Goal: Task Accomplishment & Management: Use online tool/utility

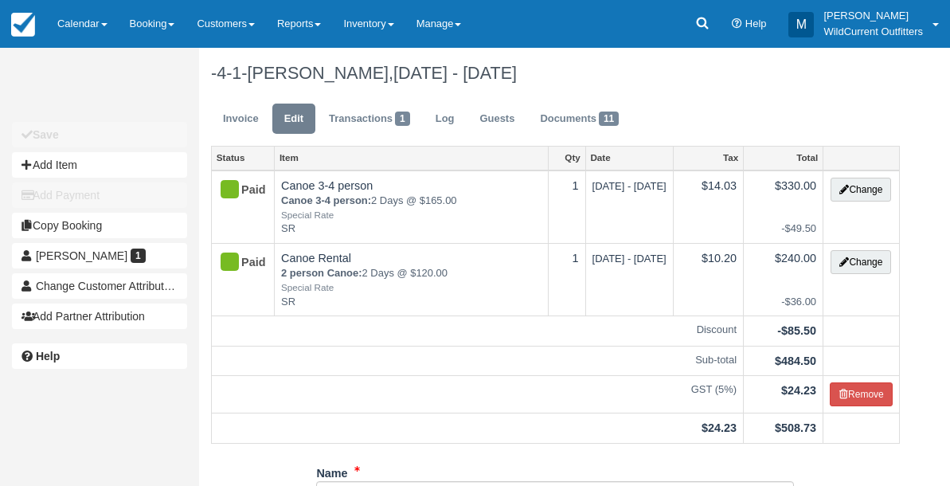
click at [92, 29] on link "Calendar" at bounding box center [82, 24] width 72 height 48
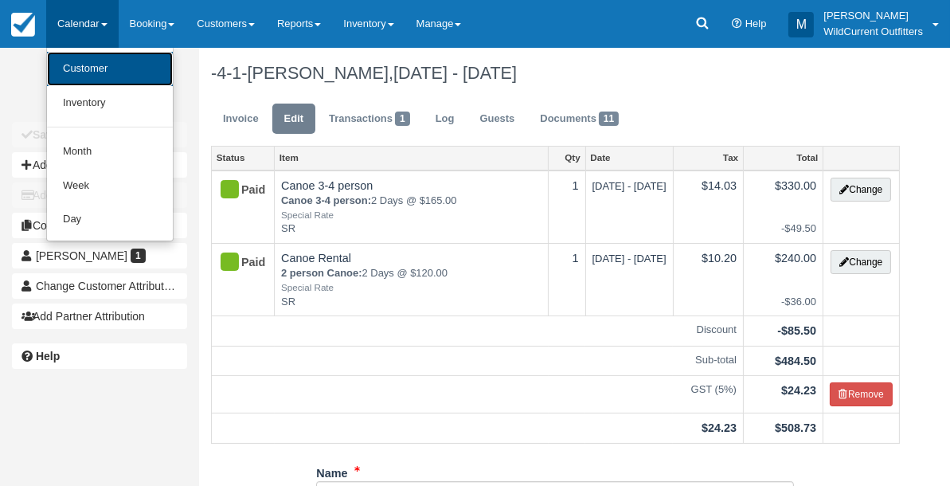
click at [88, 65] on link "Customer" at bounding box center [110, 69] width 126 height 34
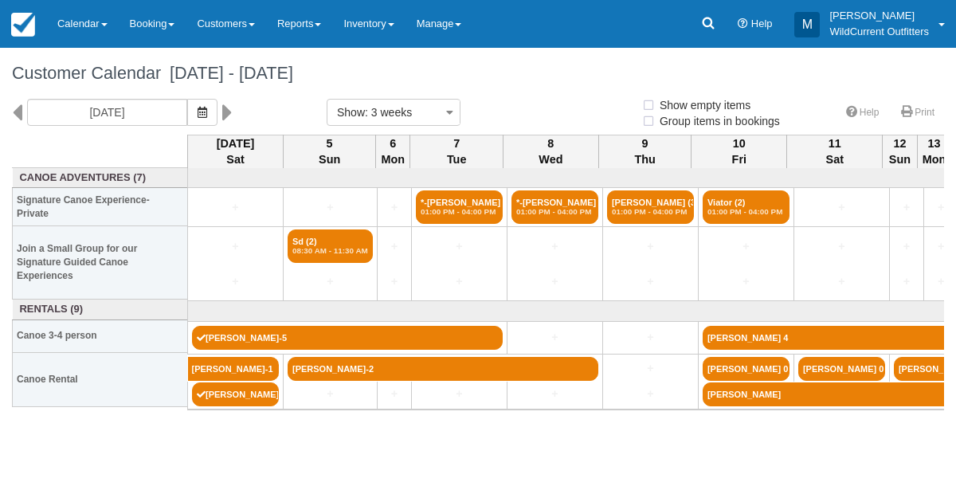
select select
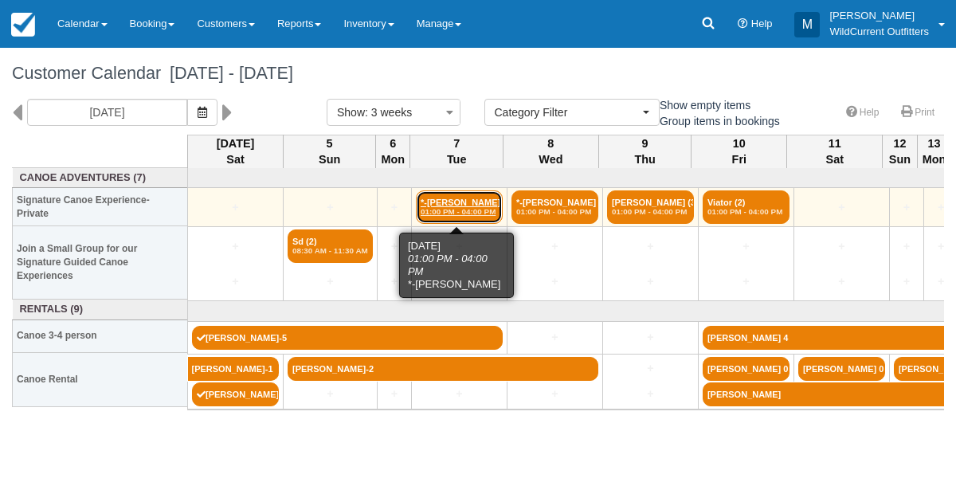
click at [453, 213] on em "01:00 PM - 04:00 PM" at bounding box center [459, 212] width 77 height 10
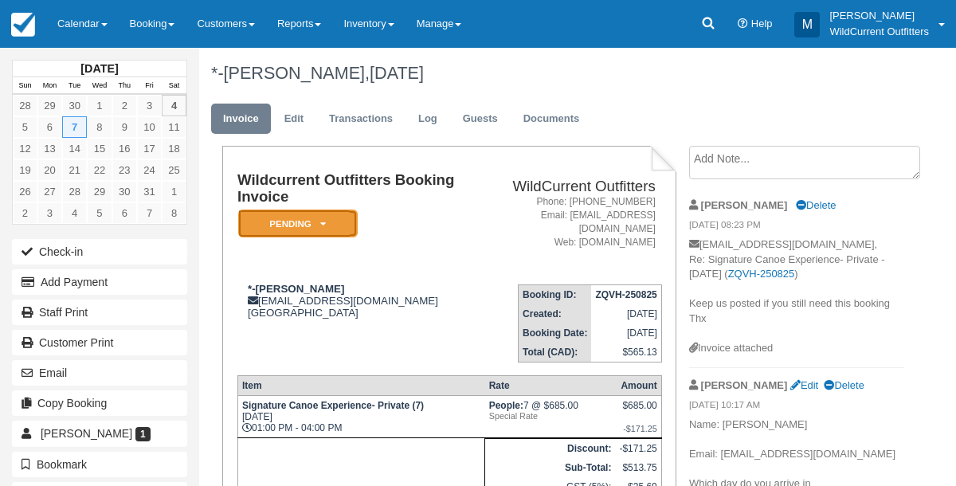
click at [323, 221] on icon at bounding box center [323, 224] width 6 height 10
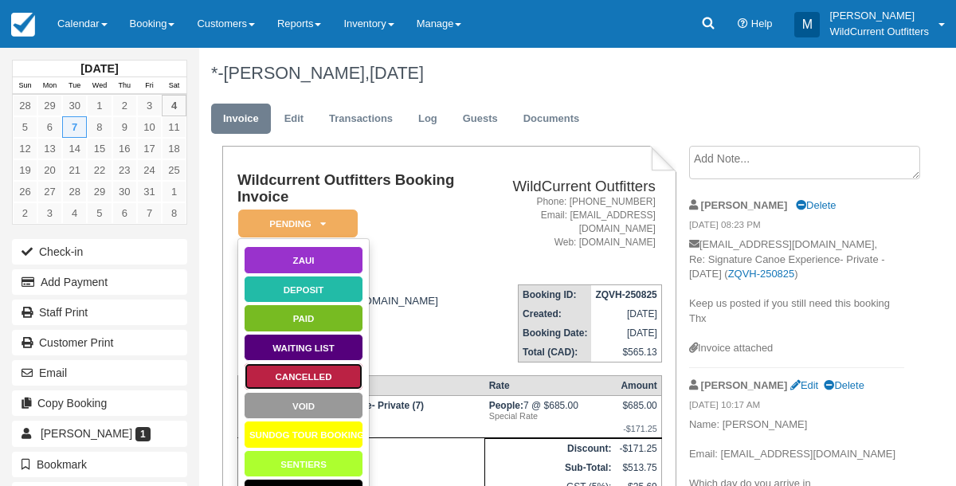
click at [291, 376] on link "Cancelled" at bounding box center [303, 376] width 119 height 28
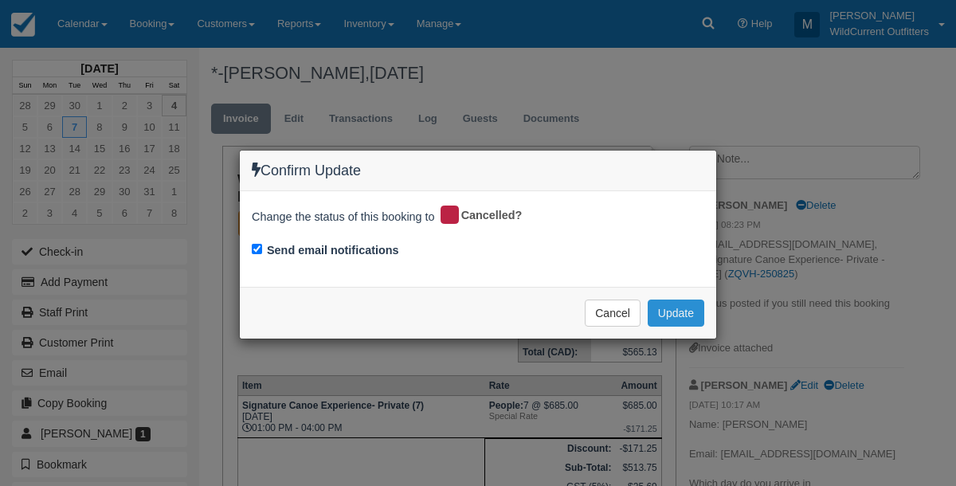
click at [696, 312] on button "Update" at bounding box center [676, 313] width 57 height 27
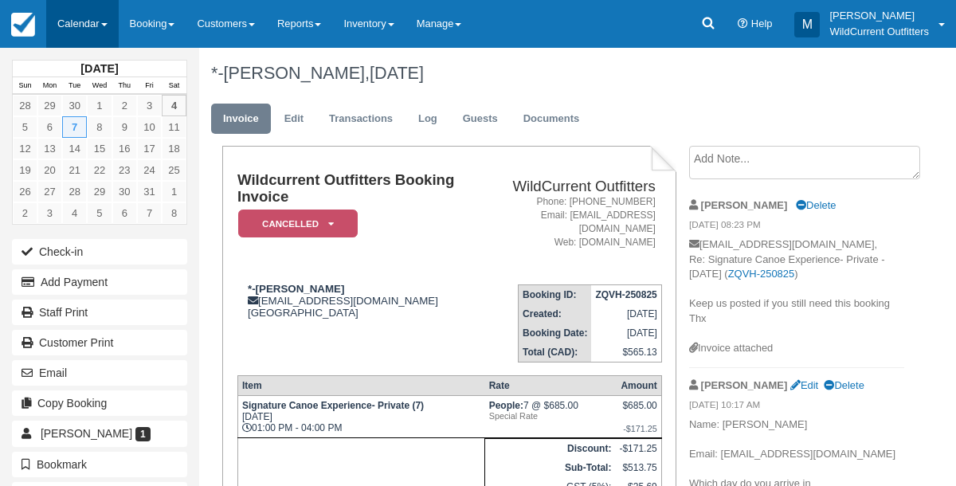
click at [84, 25] on link "Calendar" at bounding box center [82, 24] width 72 height 48
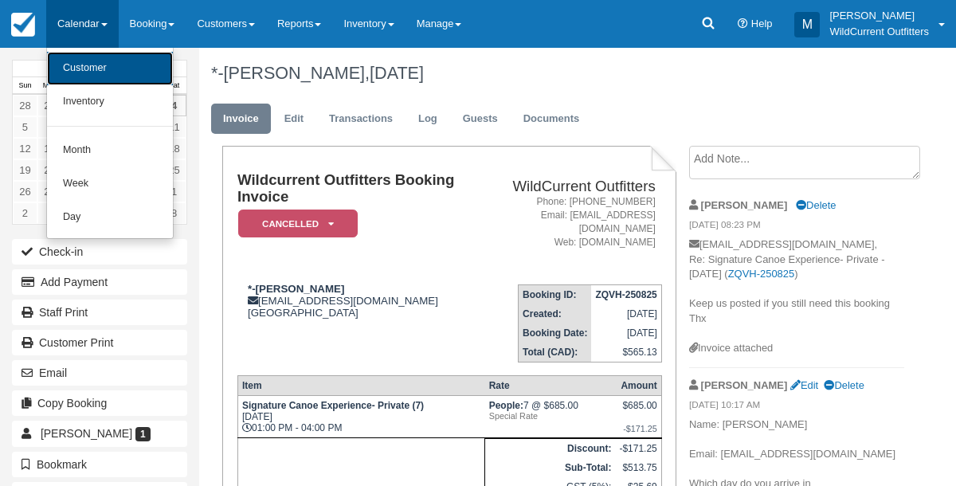
click at [83, 61] on link "Customer" at bounding box center [110, 68] width 126 height 33
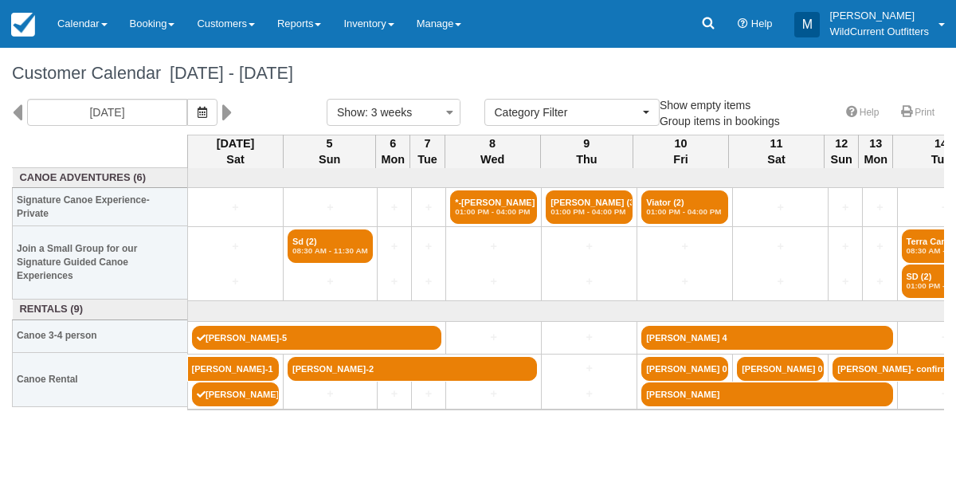
select select
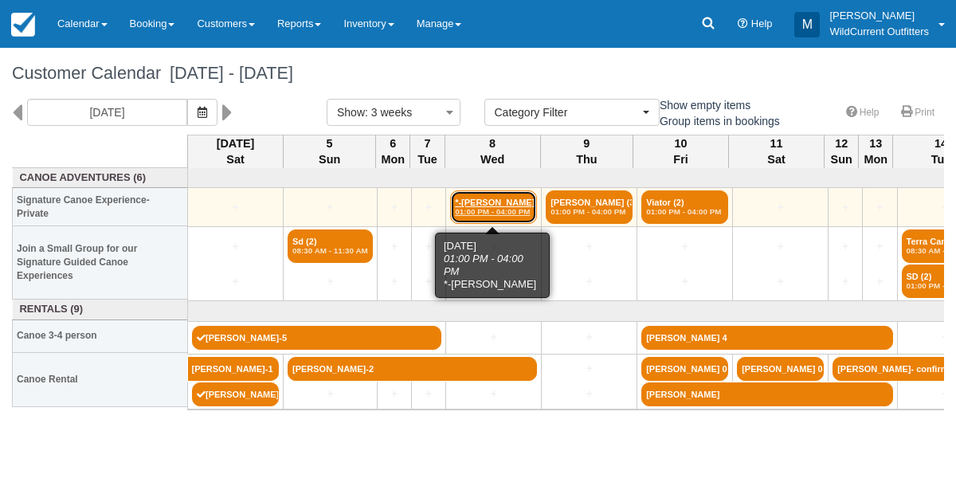
click at [460, 202] on link "*-Victoria Stevenson (2) 01:00 PM - 04:00 PM" at bounding box center [493, 206] width 87 height 33
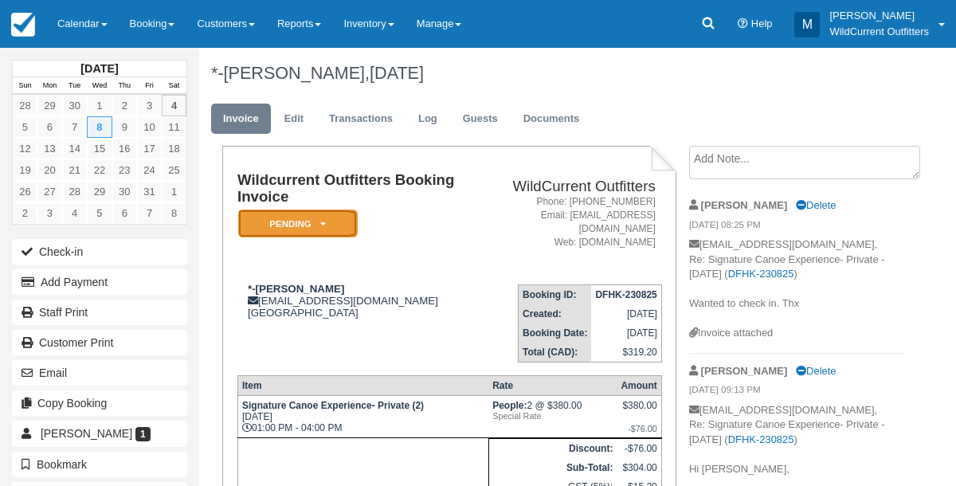
click at [326, 225] on em "Pending" at bounding box center [297, 224] width 119 height 28
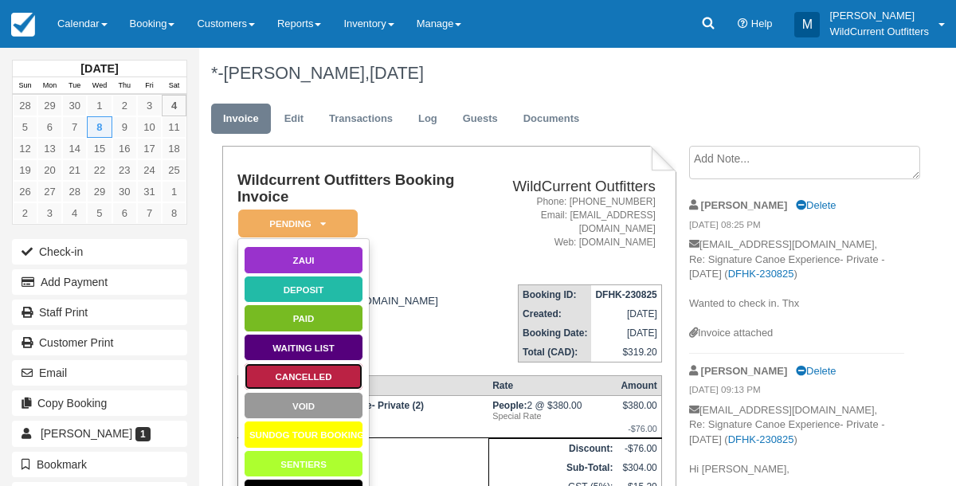
click at [300, 369] on link "Cancelled" at bounding box center [303, 376] width 119 height 28
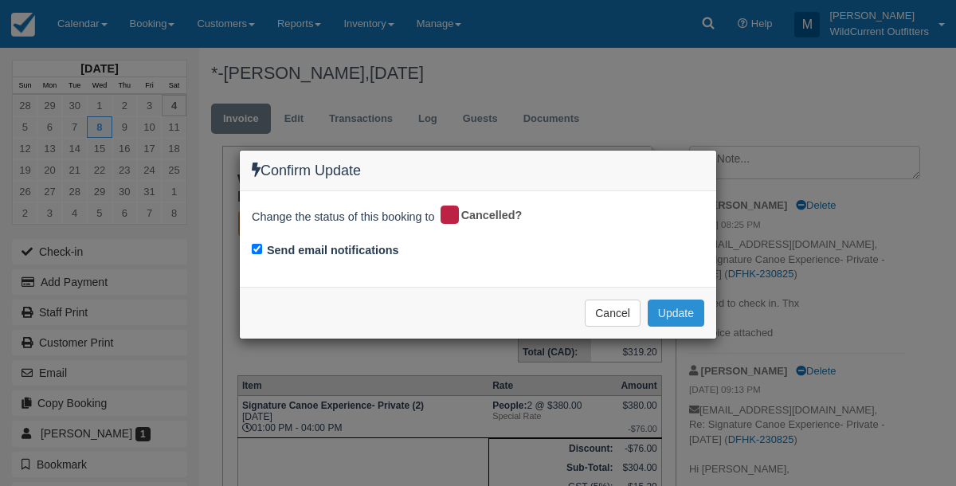
click at [662, 304] on button "Update" at bounding box center [676, 313] width 57 height 27
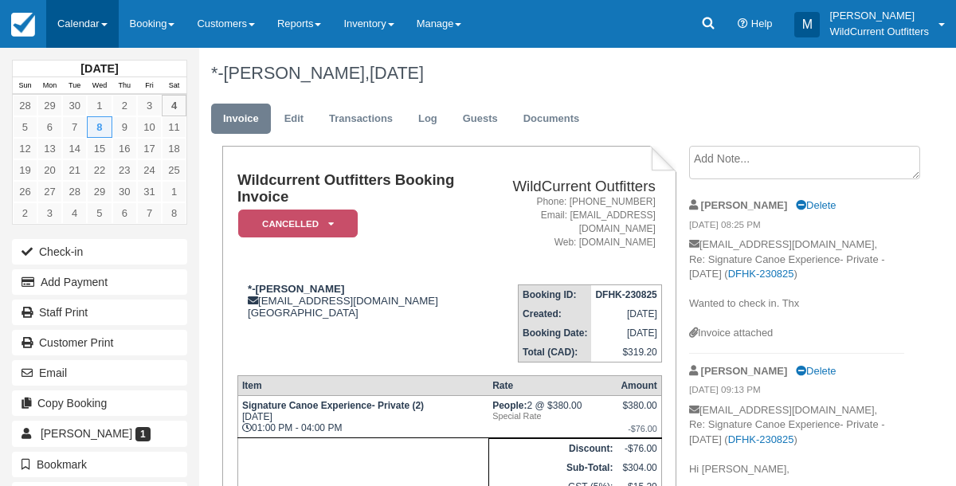
click at [78, 30] on link "Calendar" at bounding box center [82, 24] width 72 height 48
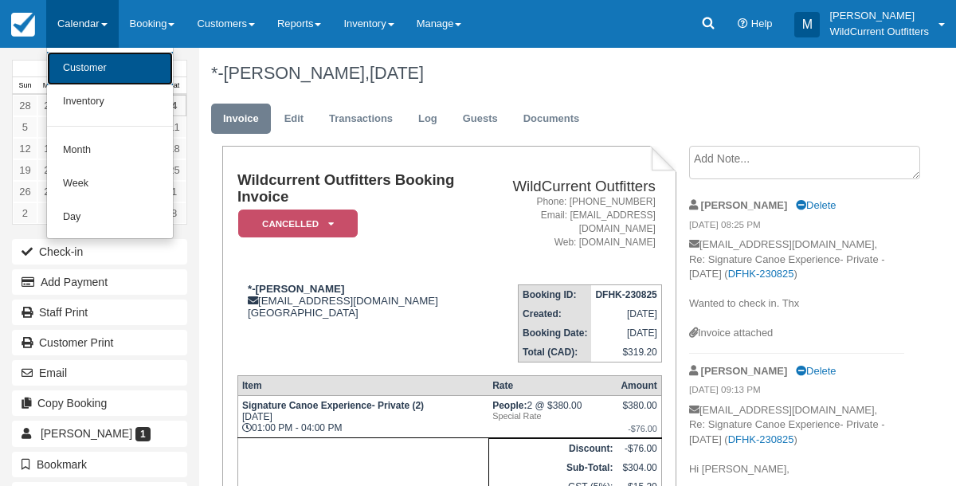
click at [80, 61] on link "Customer" at bounding box center [110, 68] width 126 height 33
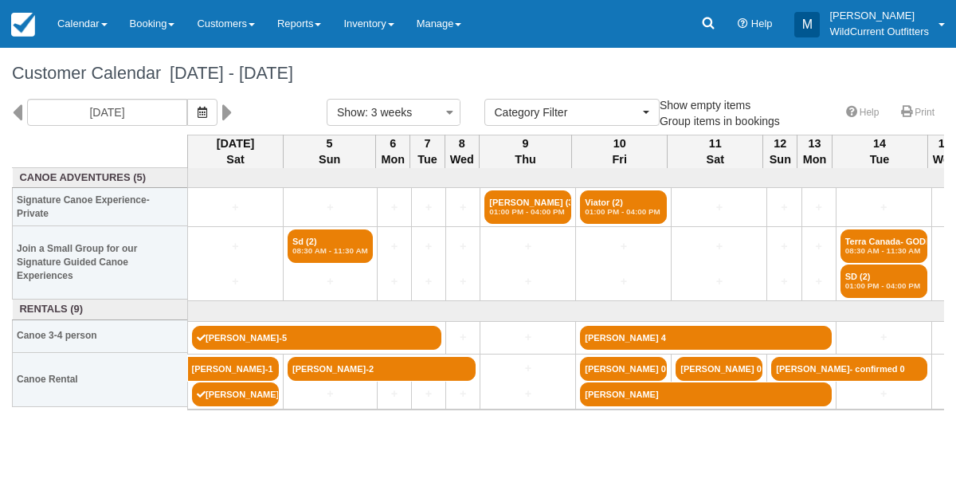
select select
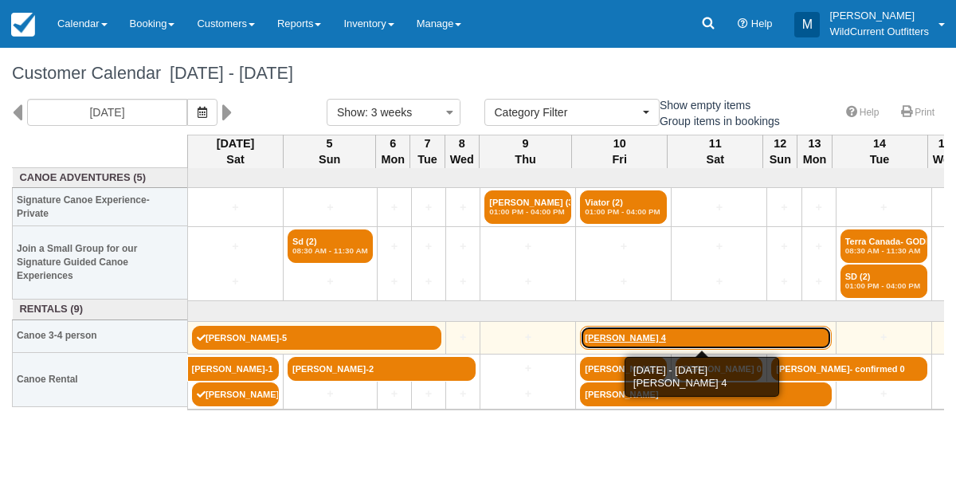
click at [619, 331] on link "John Sadler 4" at bounding box center [705, 338] width 251 height 24
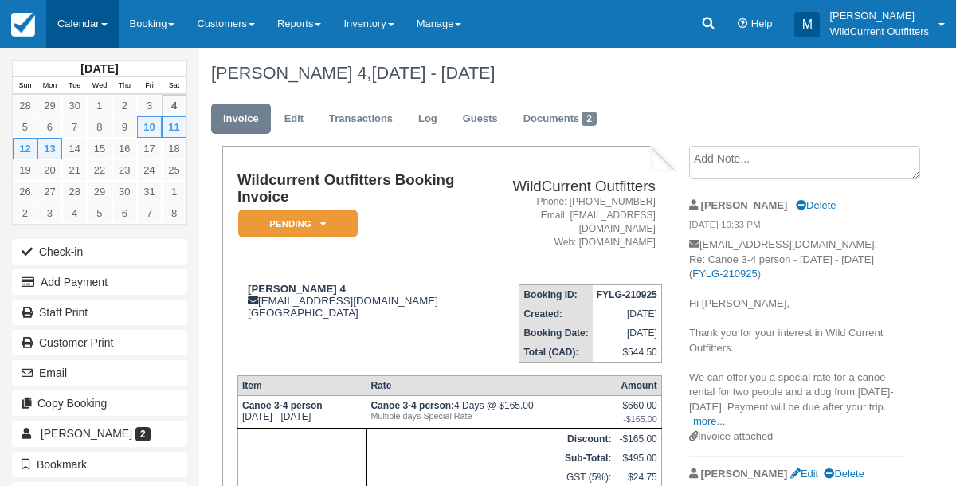
click at [70, 39] on link "Calendar" at bounding box center [82, 24] width 72 height 48
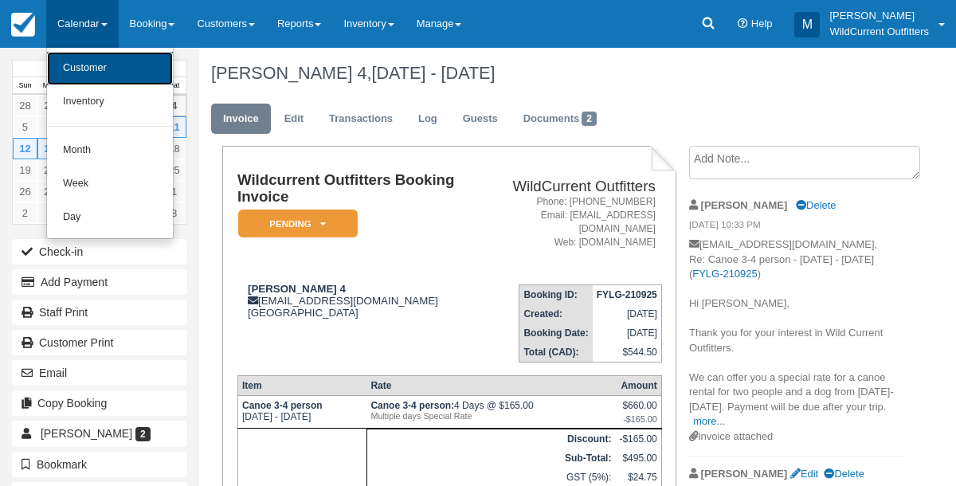
click at [72, 58] on link "Customer" at bounding box center [110, 68] width 126 height 33
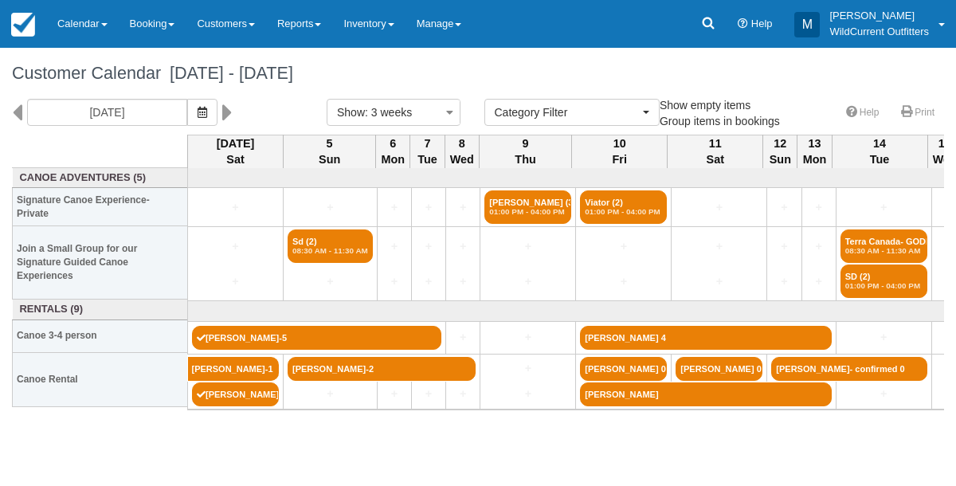
select select
click at [15, 108] on icon at bounding box center [17, 112] width 10 height 27
type input "09/13/25"
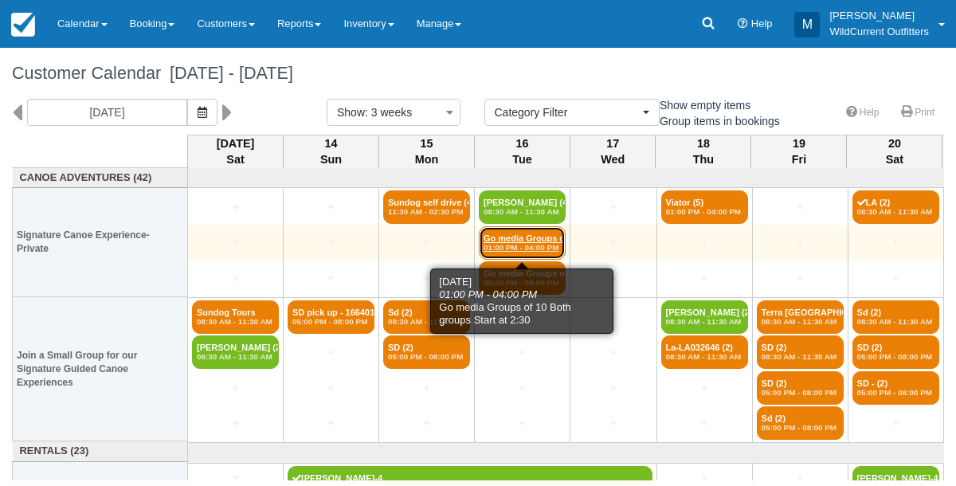
click at [515, 241] on link "Go media Groups of 1 (6) 01:00 PM - 04:00 PM" at bounding box center [522, 242] width 87 height 33
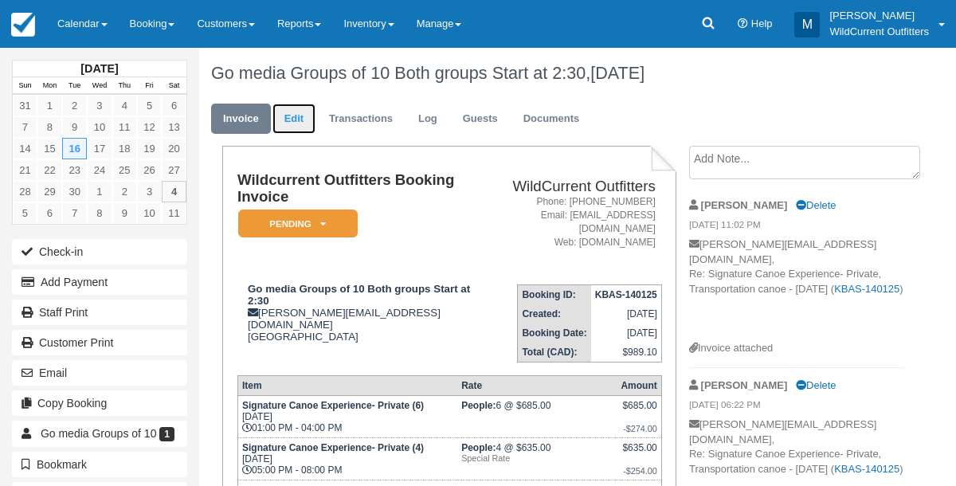
click at [298, 114] on link "Edit" at bounding box center [293, 119] width 43 height 31
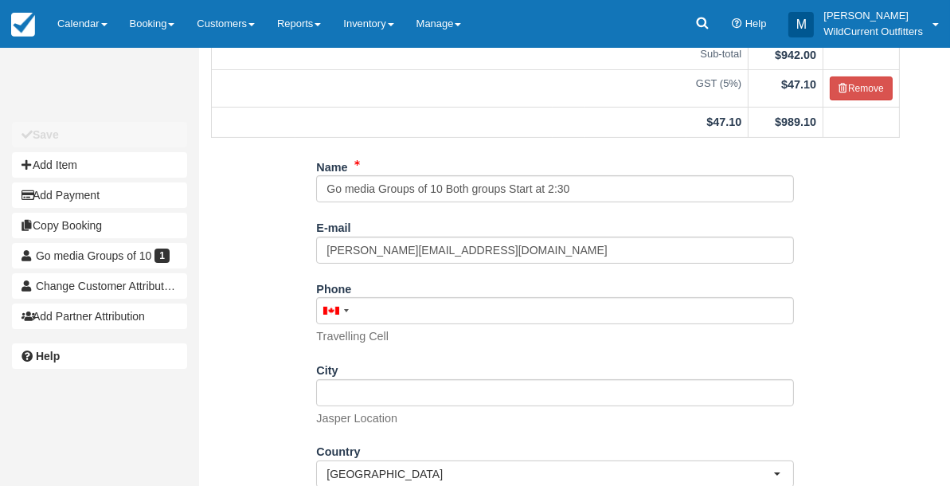
scroll to position [323, 0]
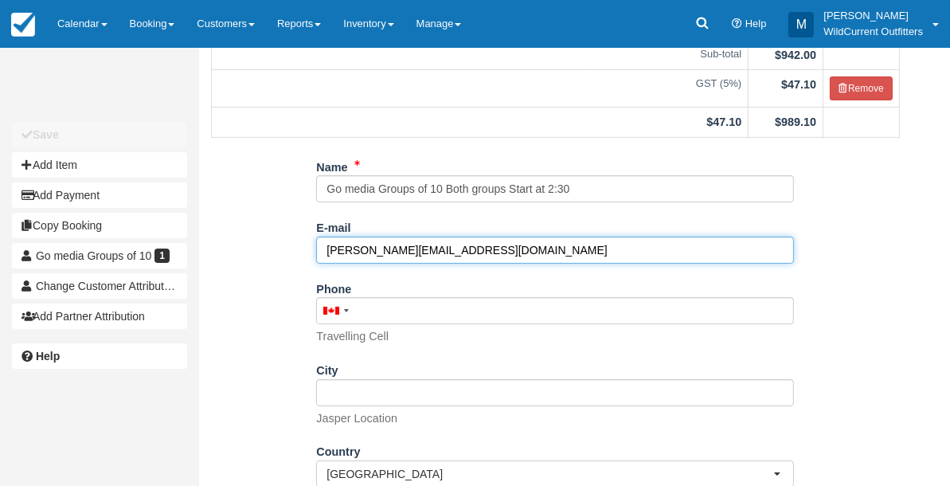
click at [432, 245] on input "[PERSON_NAME][EMAIL_ADDRESS][DOMAIN_NAME]" at bounding box center [555, 250] width 478 height 27
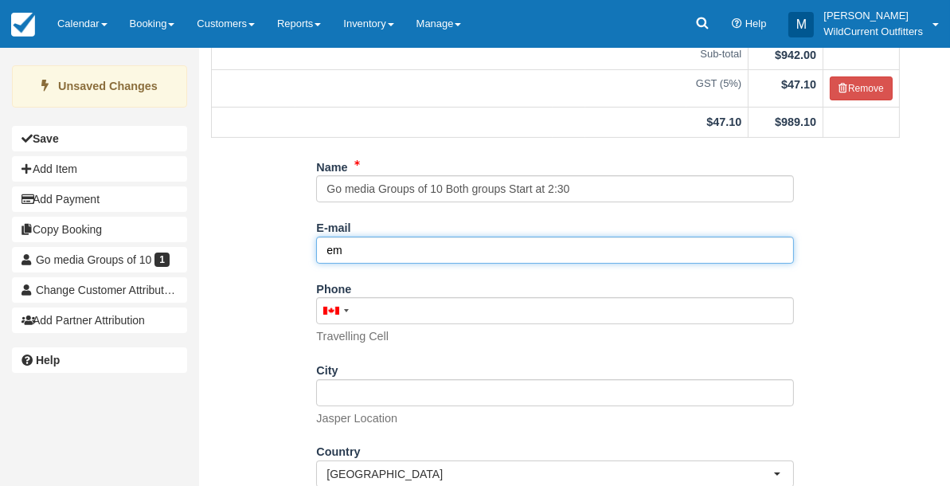
type input "e"
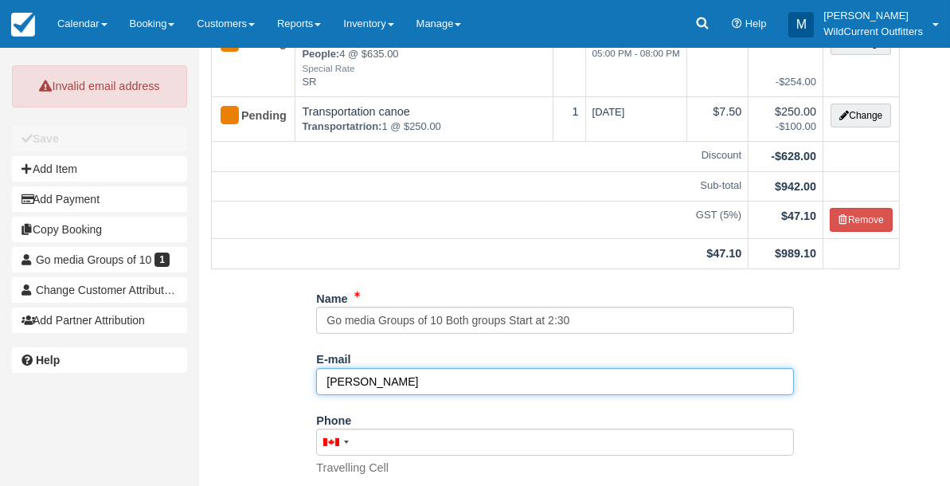
scroll to position [194, 0]
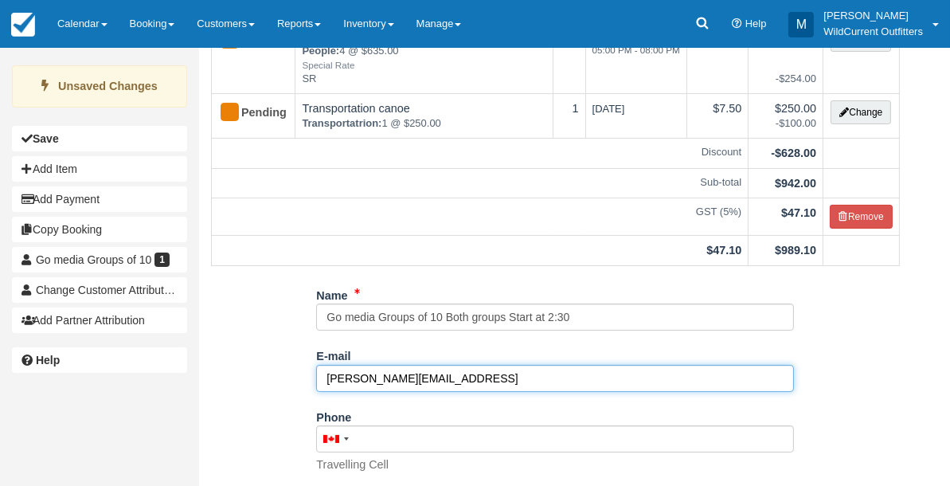
type input "meredith@jasper.travel"
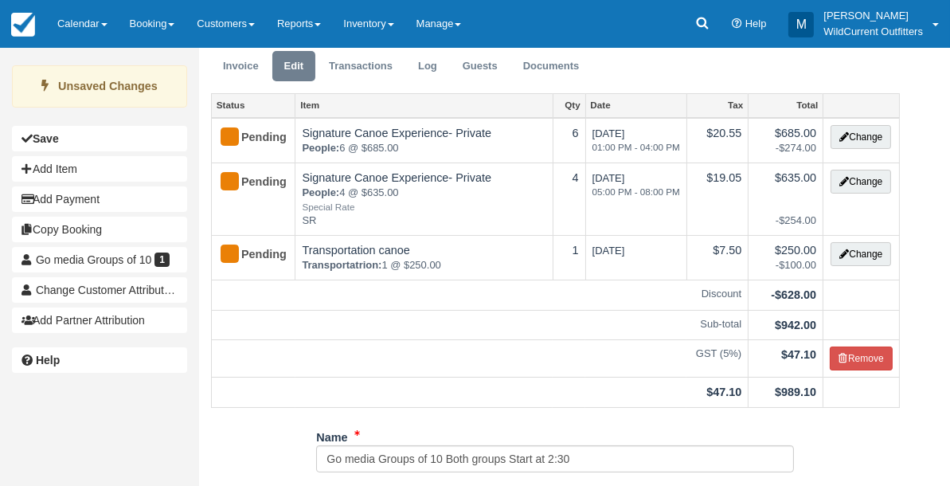
scroll to position [0, 0]
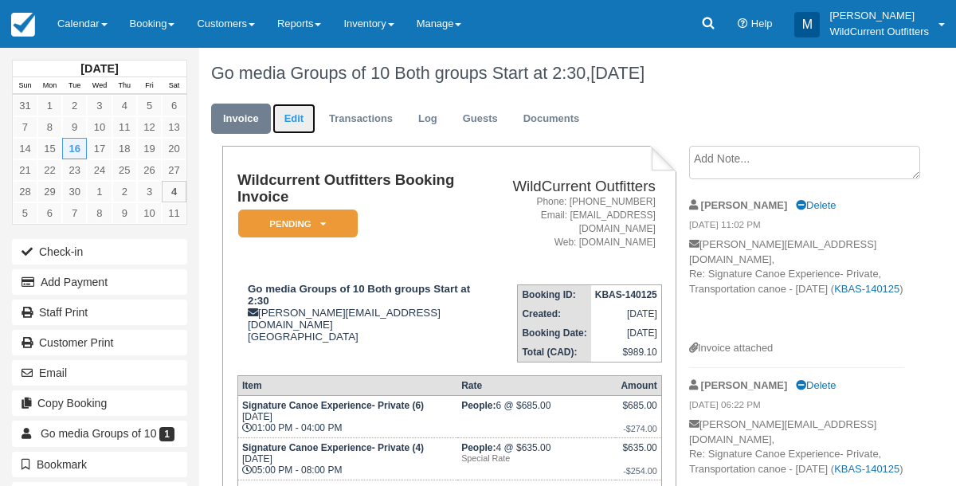
click at [306, 115] on link "Edit" at bounding box center [293, 119] width 43 height 31
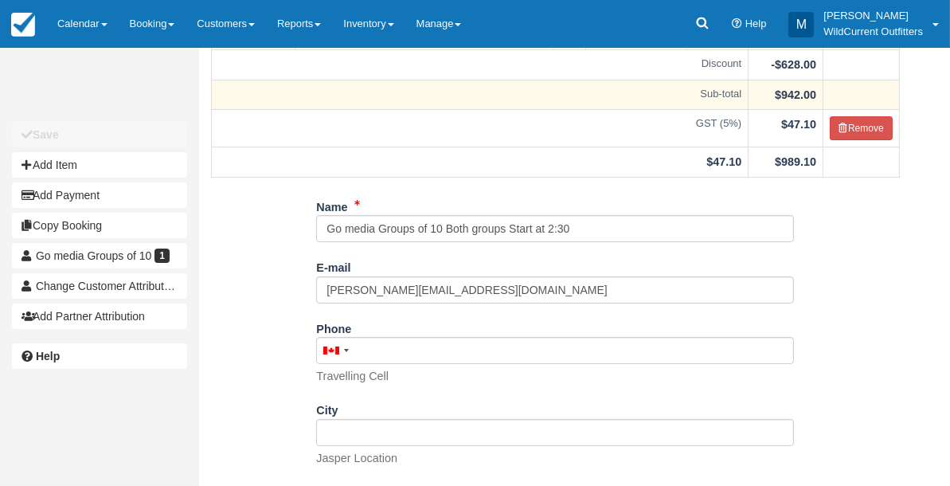
scroll to position [289, 0]
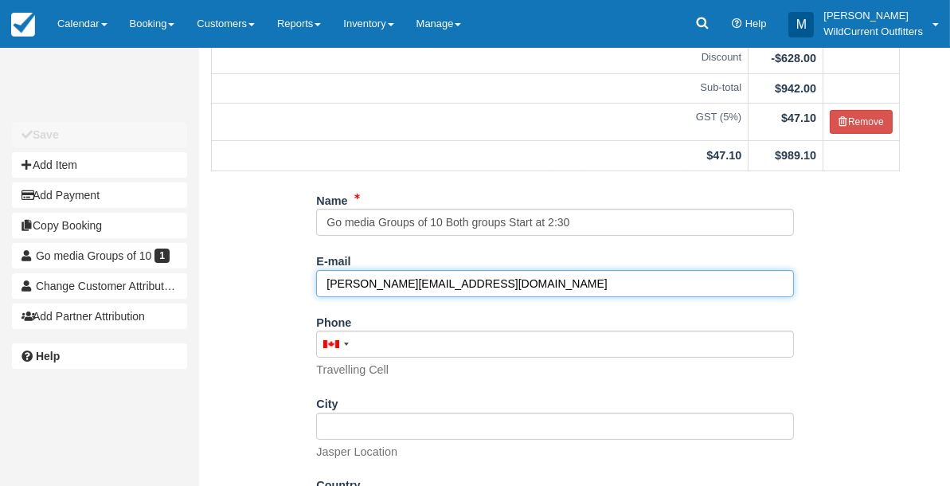
click at [351, 280] on input "emily@jasper.travel" at bounding box center [555, 283] width 478 height 27
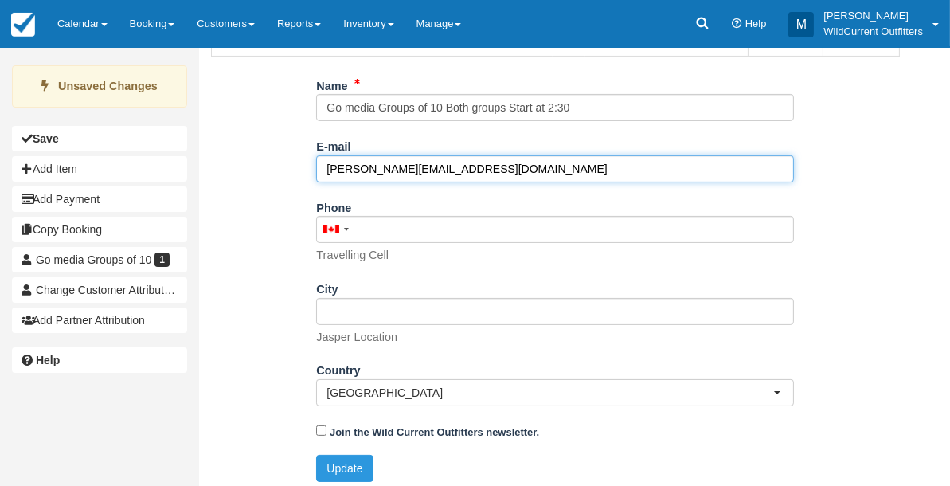
scroll to position [409, 0]
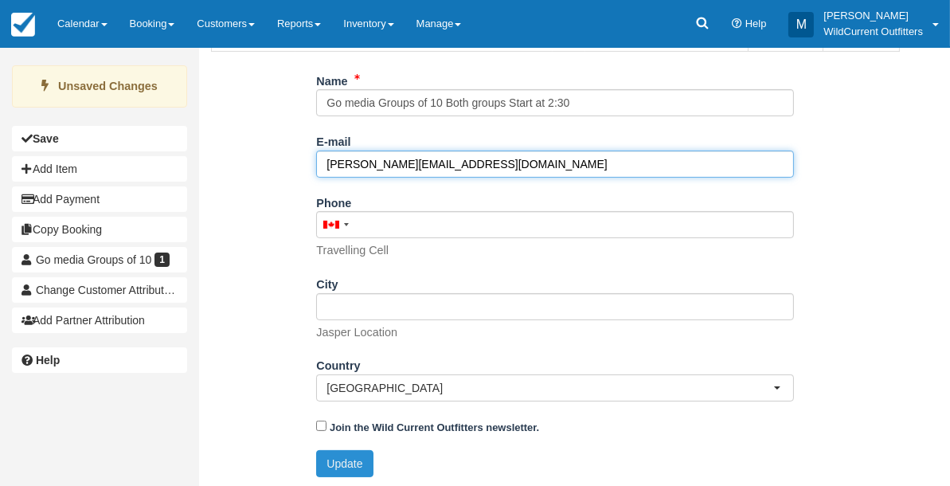
type input "meredith@jasper.travel"
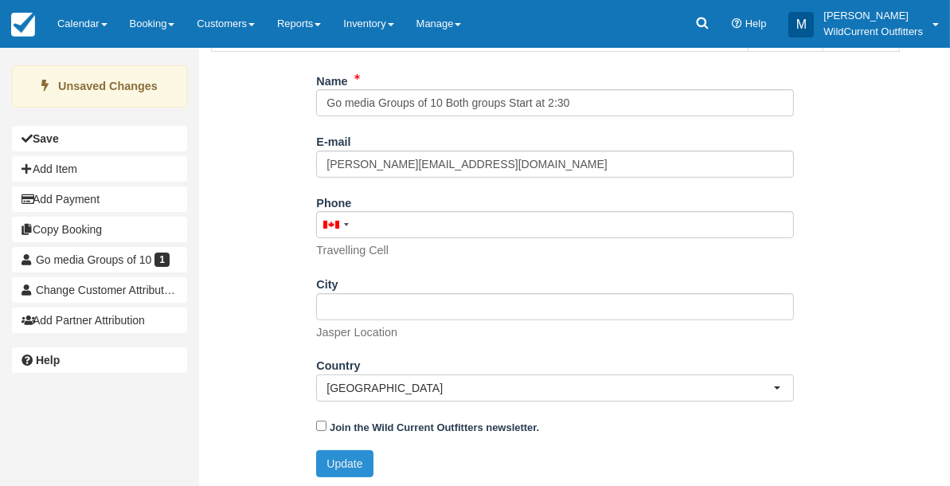
click at [349, 459] on button "Update" at bounding box center [344, 463] width 57 height 27
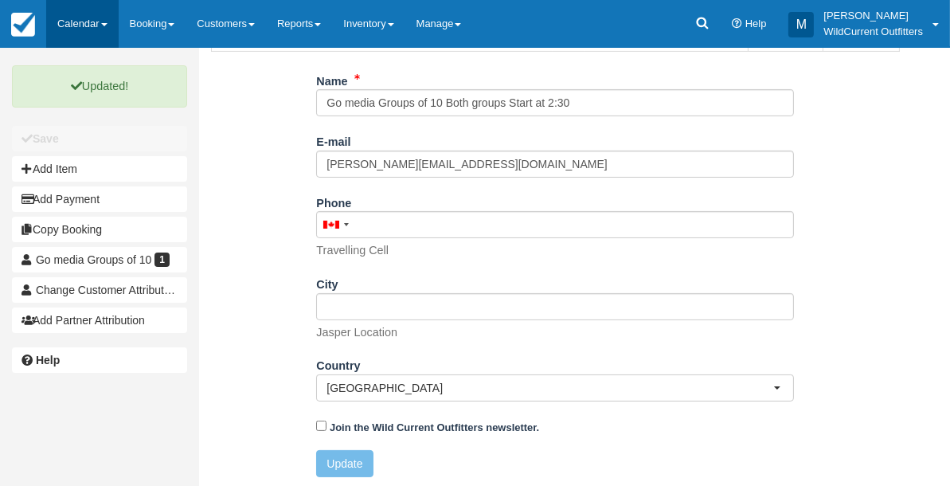
click at [72, 25] on link "Calendar" at bounding box center [82, 24] width 72 height 48
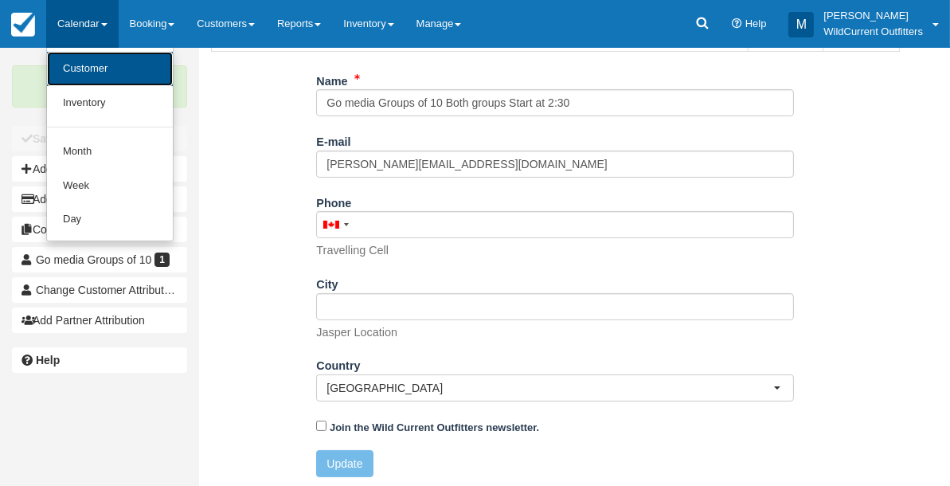
click at [76, 75] on link "Customer" at bounding box center [110, 69] width 126 height 34
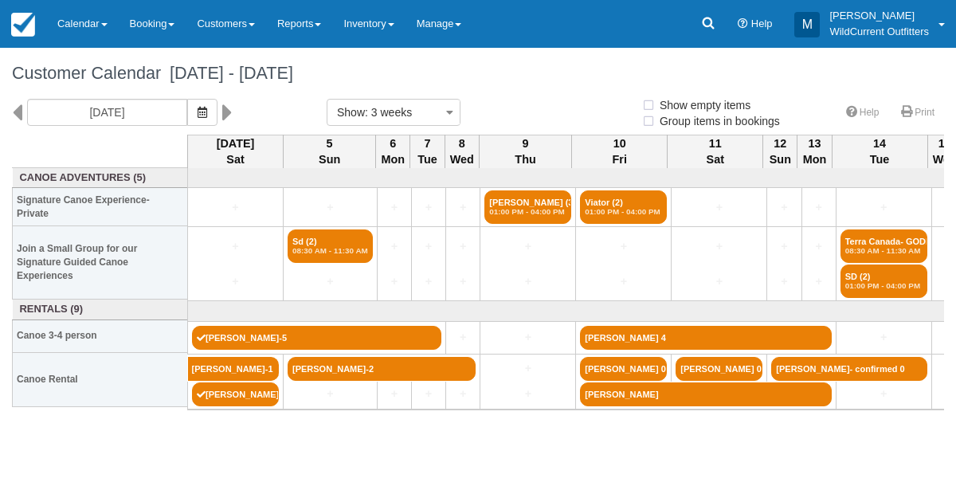
select select
click at [31, 25] on img at bounding box center [23, 25] width 24 height 24
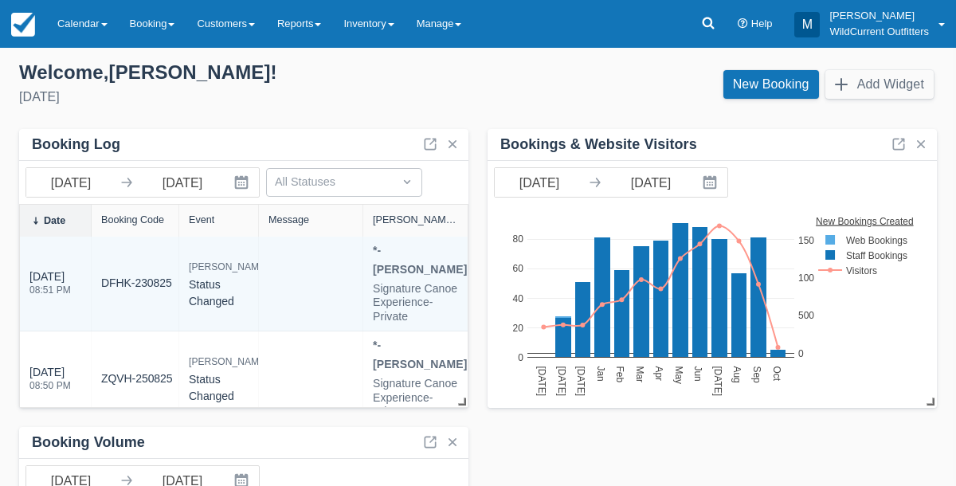
scroll to position [1, 0]
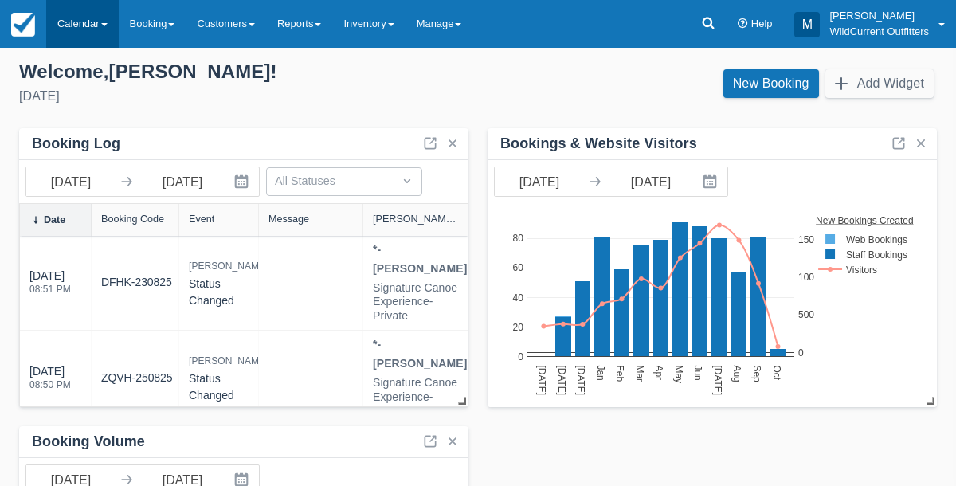
click at [68, 18] on link "Calendar" at bounding box center [82, 24] width 72 height 48
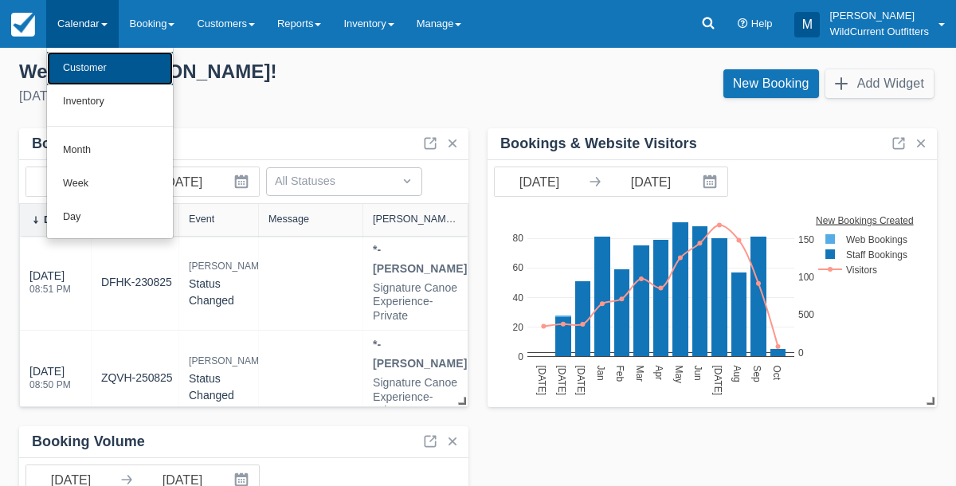
click at [85, 74] on link "Customer" at bounding box center [110, 68] width 126 height 33
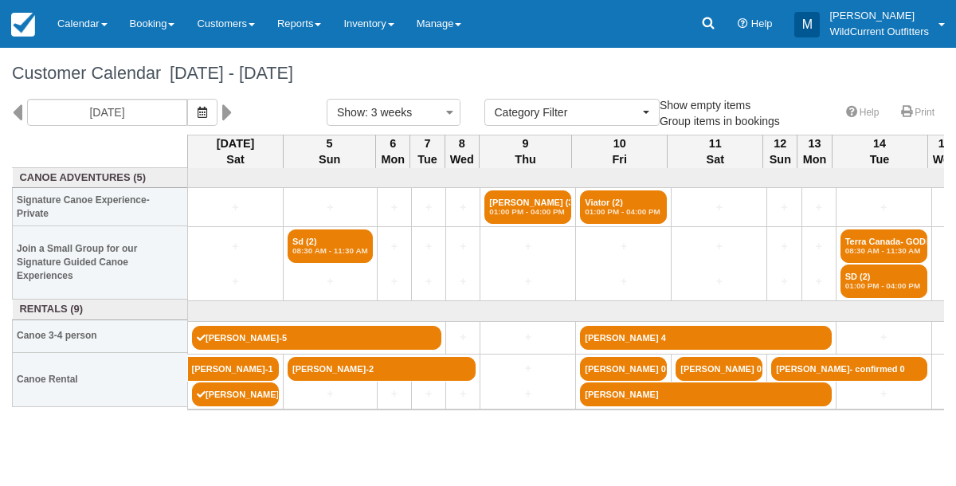
select select
click at [18, 110] on icon at bounding box center [17, 112] width 10 height 27
type input "[DATE]"
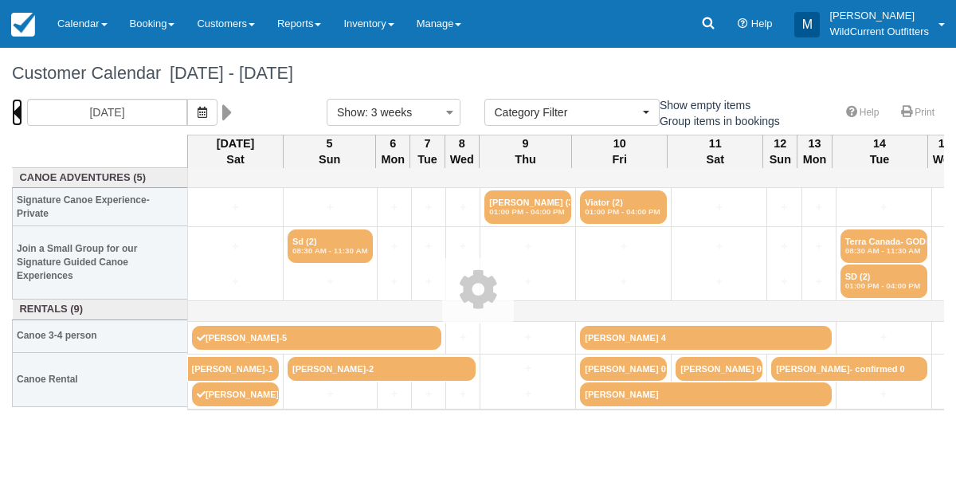
click at [18, 110] on icon at bounding box center [17, 112] width 10 height 27
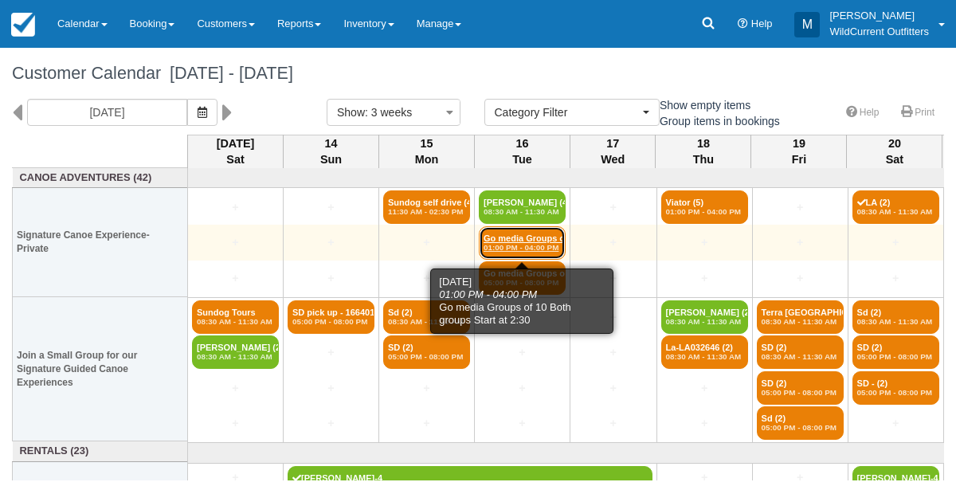
click at [512, 243] on em "01:00 PM - 04:00 PM" at bounding box center [522, 248] width 77 height 10
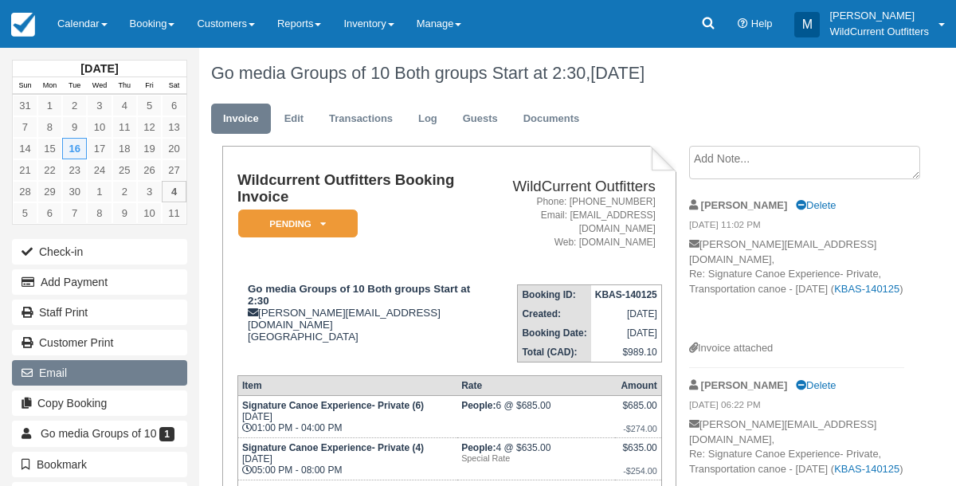
click at [41, 362] on button "Email" at bounding box center [99, 372] width 175 height 25
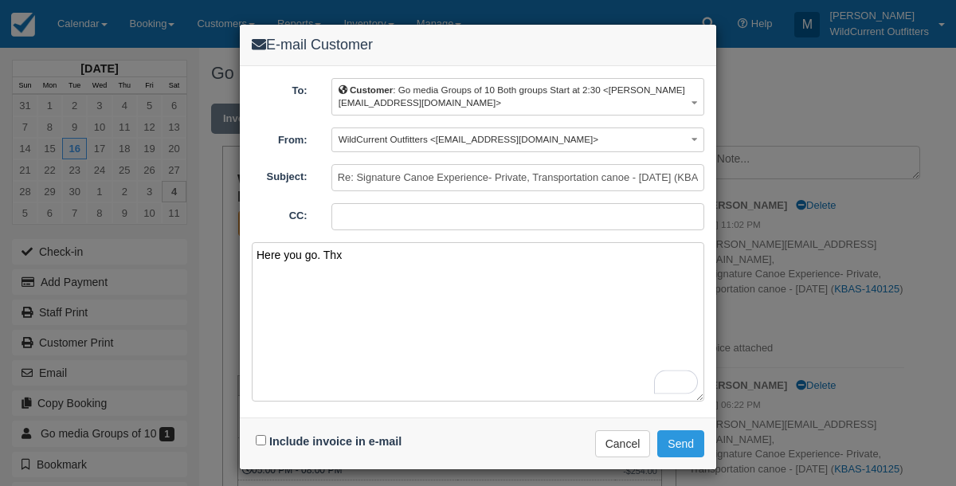
type textarea "Here you go. Thx"
click at [260, 441] on input "Include invoice in e-mail" at bounding box center [261, 440] width 10 height 10
checkbox input "true"
click at [676, 432] on button "Send" at bounding box center [680, 443] width 47 height 27
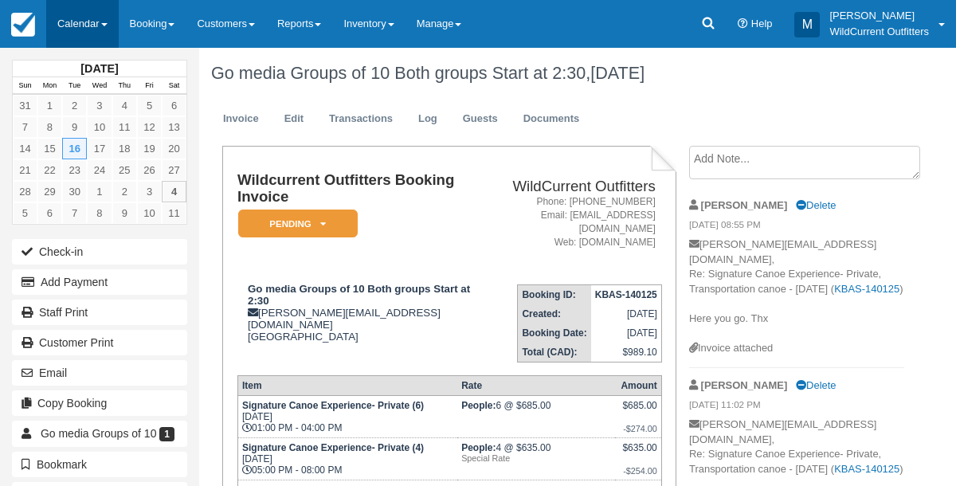
click at [66, 20] on link "Calendar" at bounding box center [82, 24] width 72 height 48
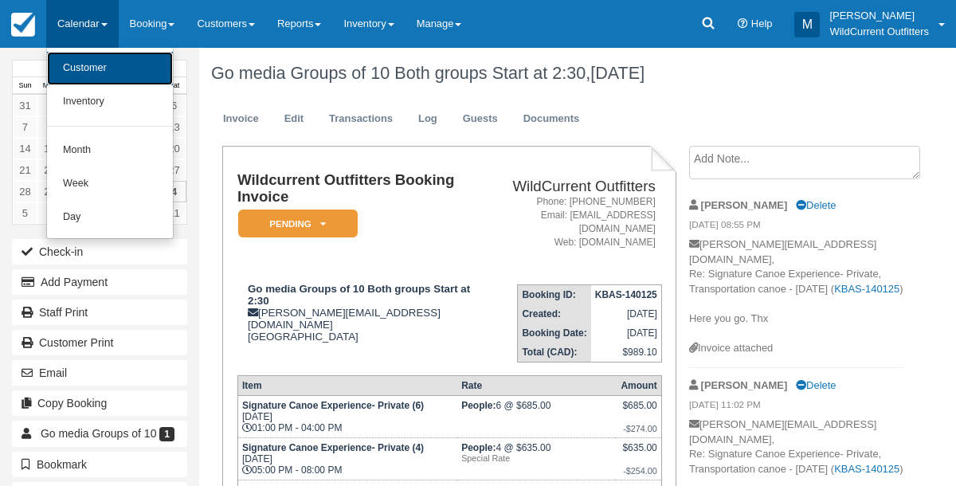
click at [75, 57] on link "Customer" at bounding box center [110, 68] width 126 height 33
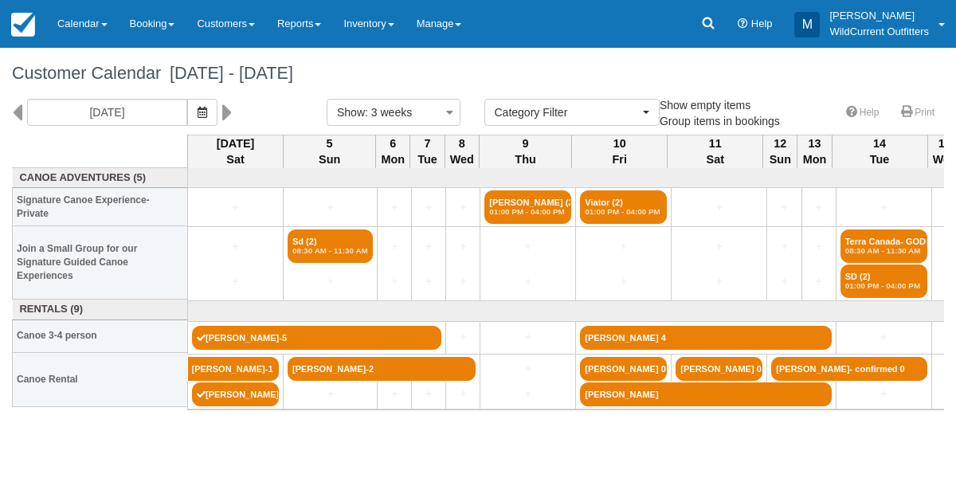
select select
click at [17, 114] on icon at bounding box center [17, 112] width 10 height 27
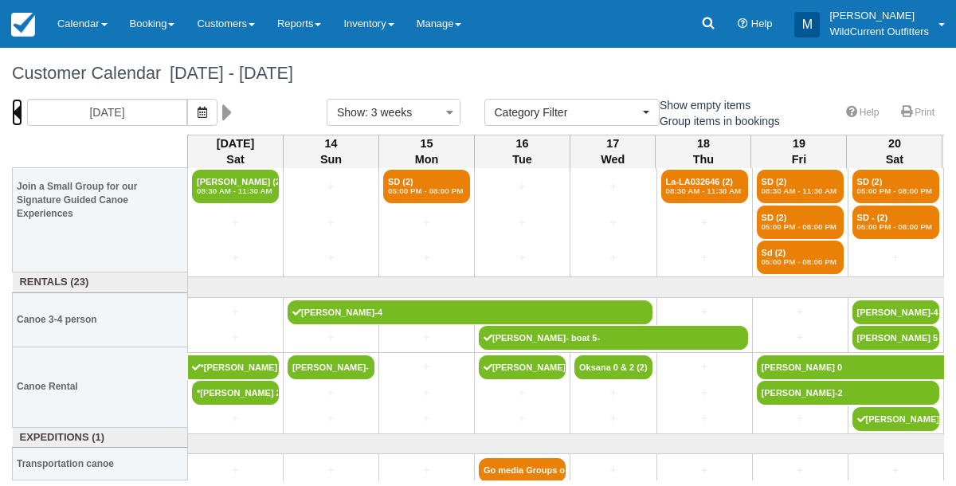
scroll to position [168, 0]
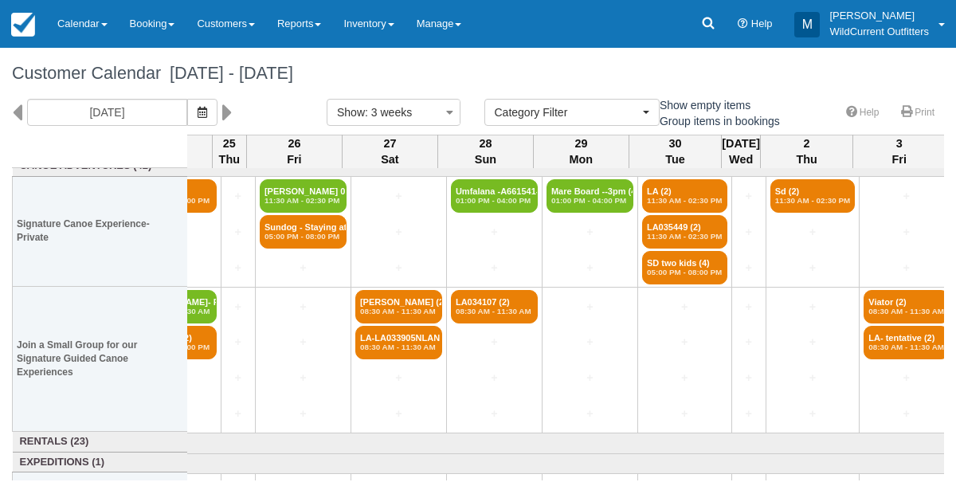
scroll to position [11, 1081]
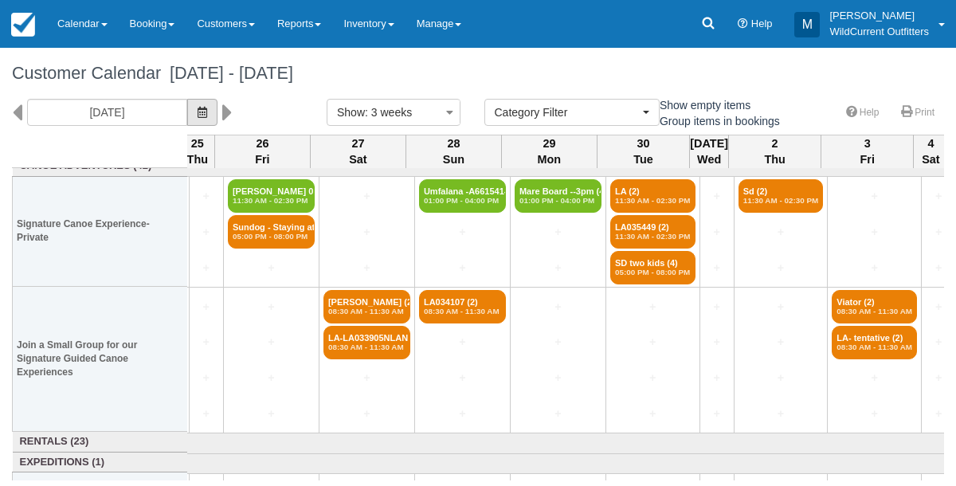
click at [207, 110] on icon "button" at bounding box center [203, 112] width 10 height 11
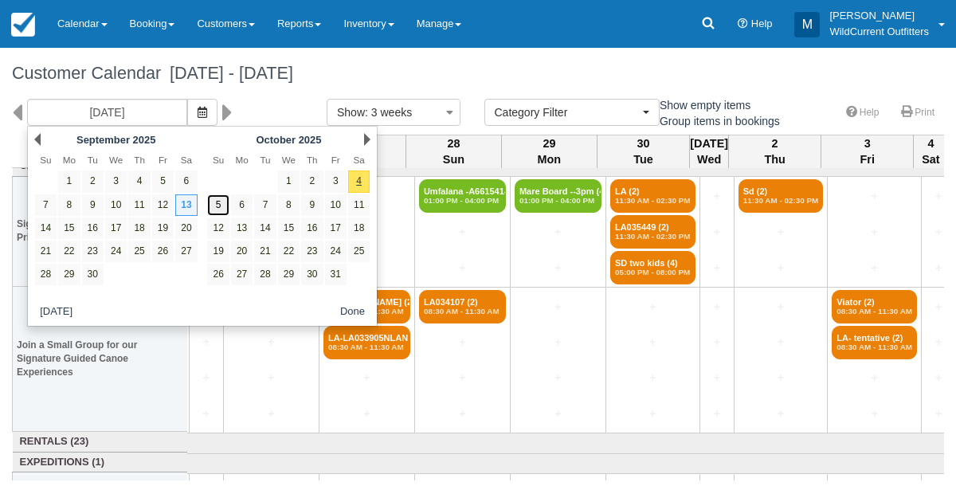
click at [217, 202] on link "5" at bounding box center [218, 205] width 22 height 22
type input "10/05/25"
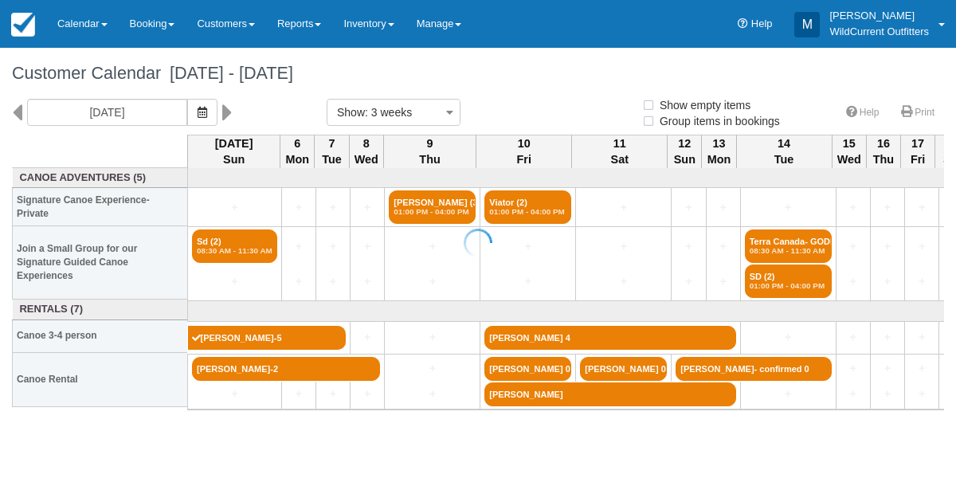
select select
click at [13, 115] on icon at bounding box center [17, 112] width 10 height 27
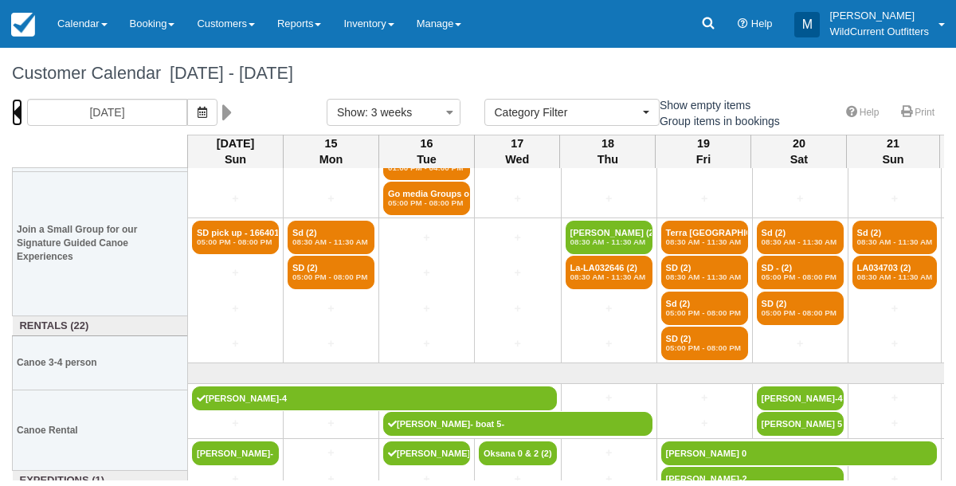
scroll to position [168, 0]
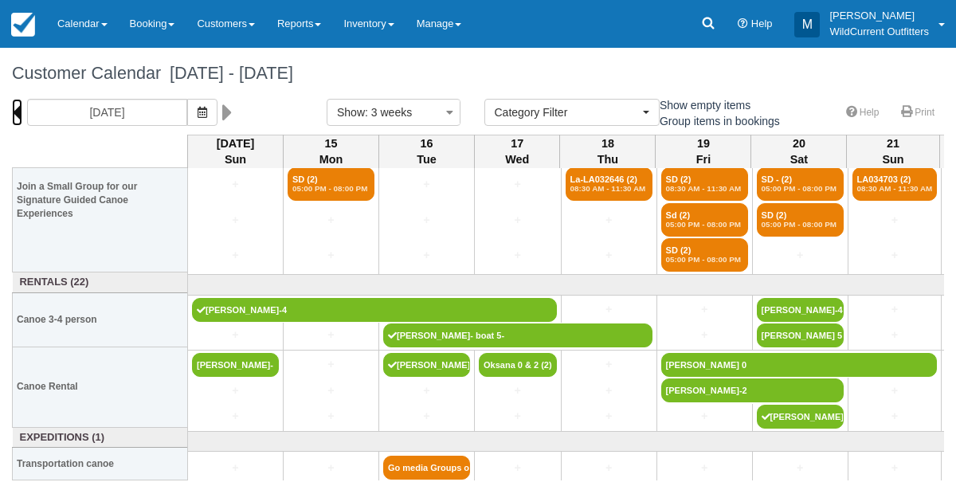
click at [16, 113] on icon at bounding box center [17, 112] width 10 height 27
type input "[DATE]"
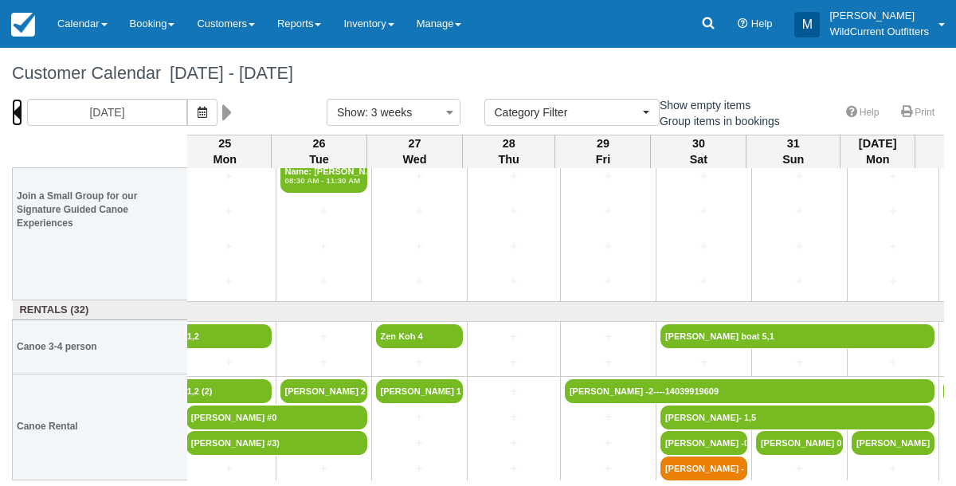
scroll to position [176, 102]
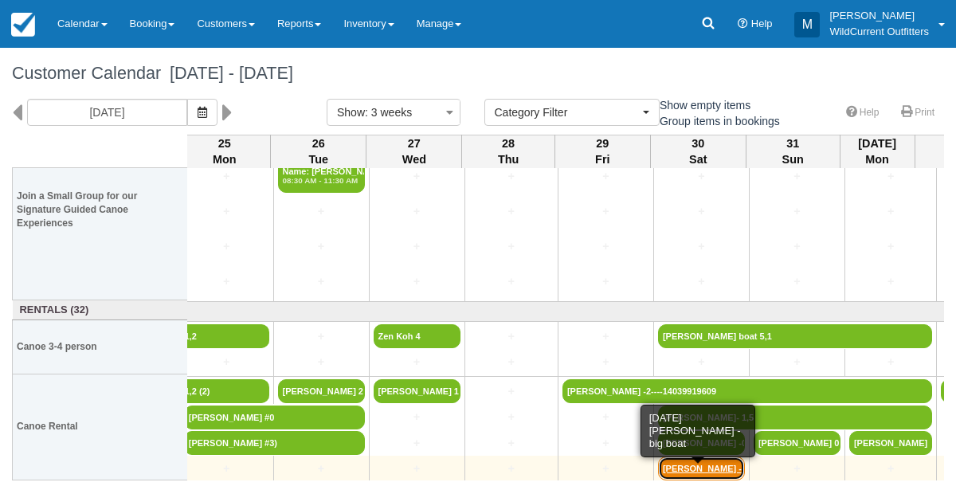
click at [701, 467] on link "[PERSON_NAME] - big b" at bounding box center [701, 468] width 87 height 24
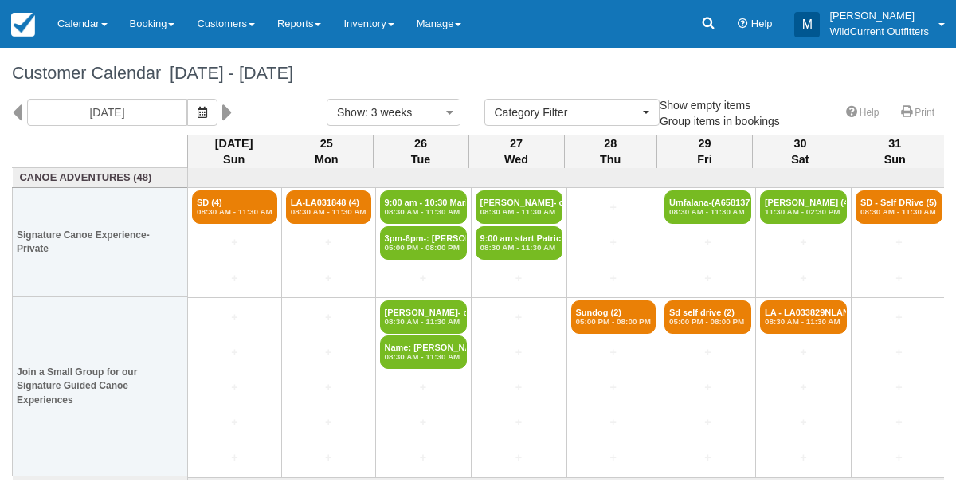
select select
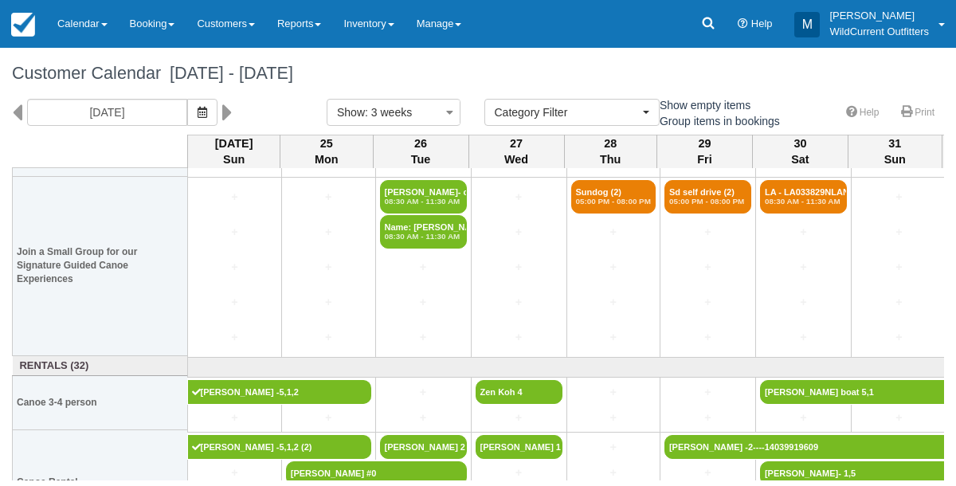
scroll to position [176, 0]
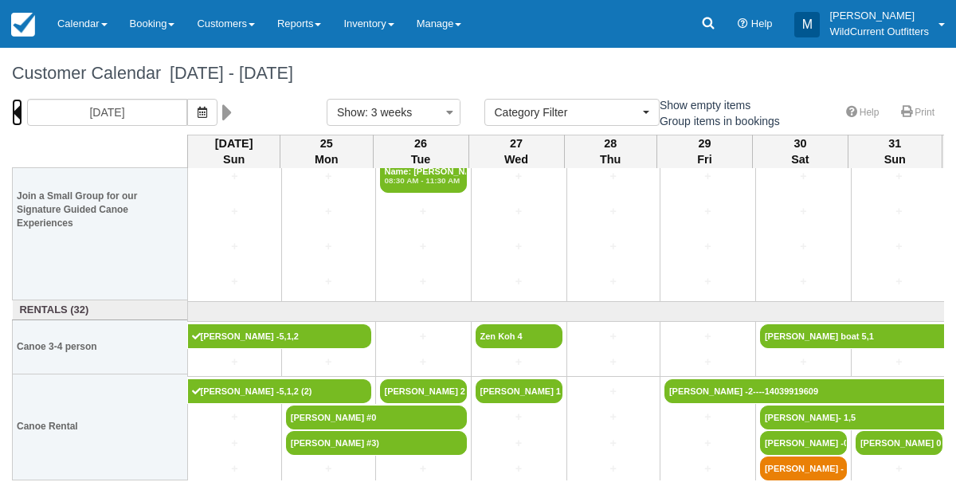
click at [20, 112] on icon at bounding box center [17, 112] width 10 height 27
type input "08/03/25"
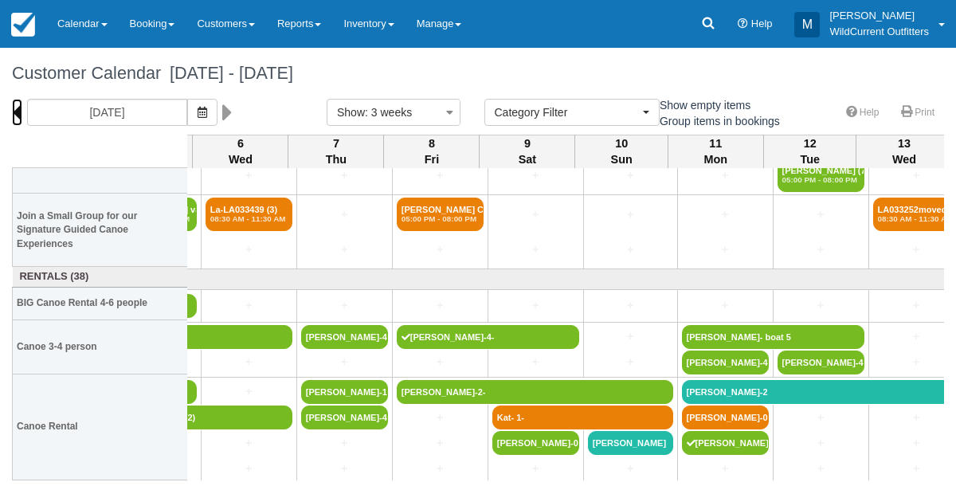
scroll to position [138, 280]
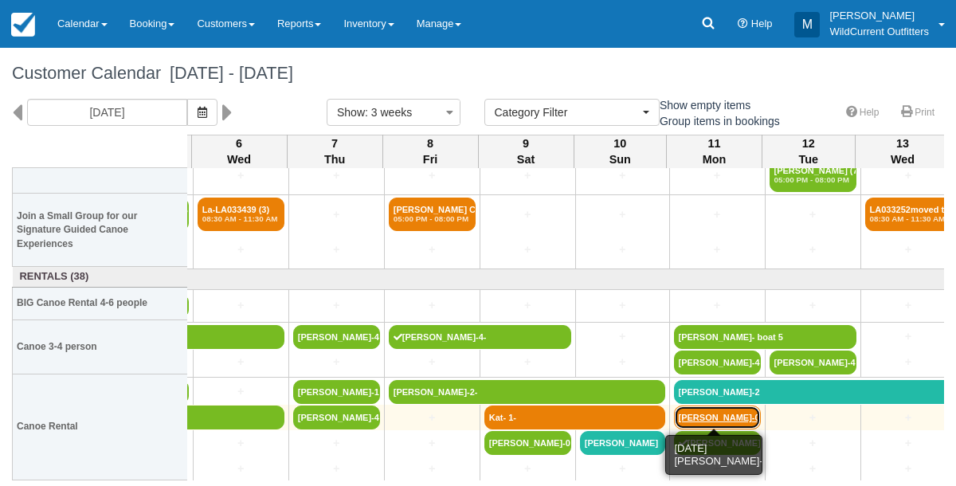
click at [715, 415] on link "[PERSON_NAME]-0-" at bounding box center [717, 417] width 87 height 24
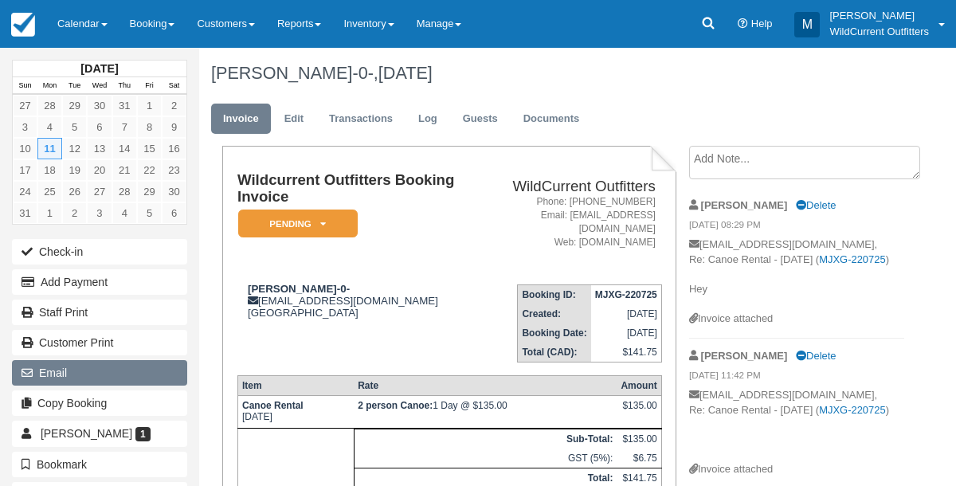
click at [50, 366] on button "Email" at bounding box center [99, 372] width 175 height 25
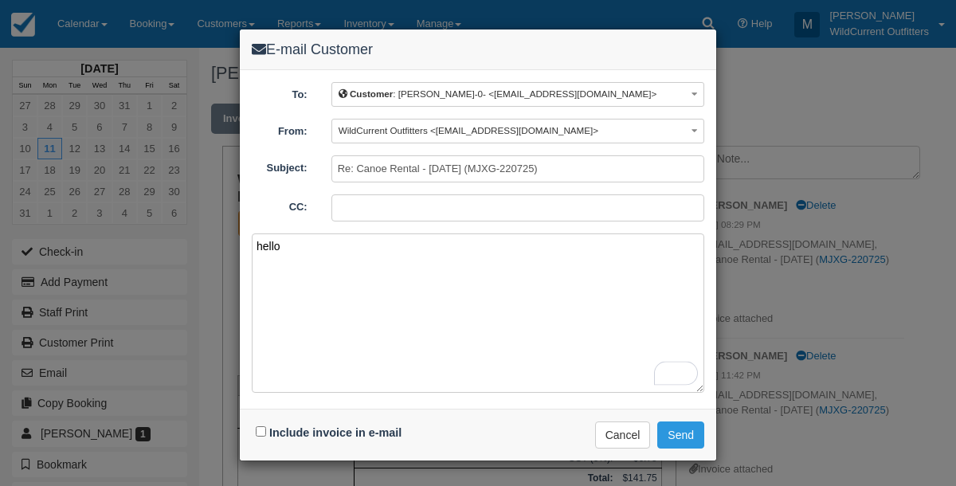
type textarea "hello"
click at [257, 428] on input "Include invoice in e-mail" at bounding box center [261, 431] width 10 height 10
checkbox input "true"
click at [695, 430] on button "Send" at bounding box center [680, 434] width 47 height 27
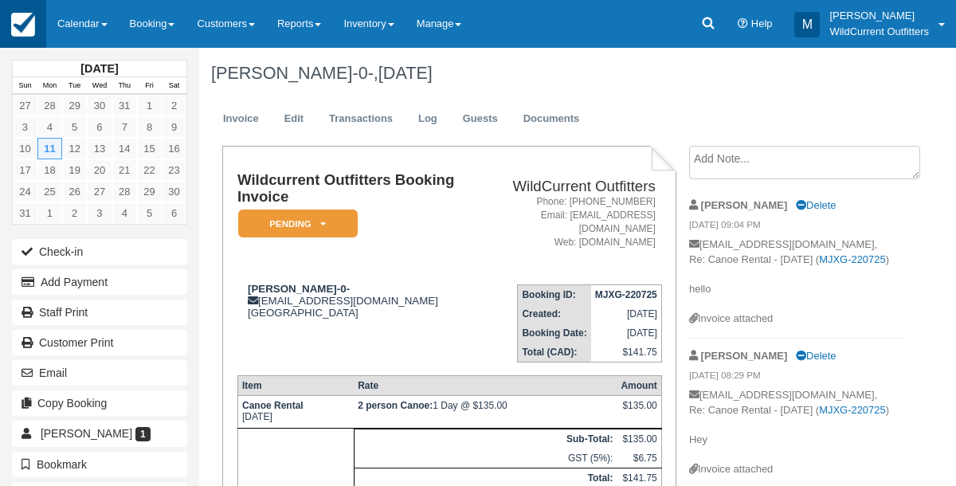
click at [16, 14] on img at bounding box center [23, 25] width 24 height 24
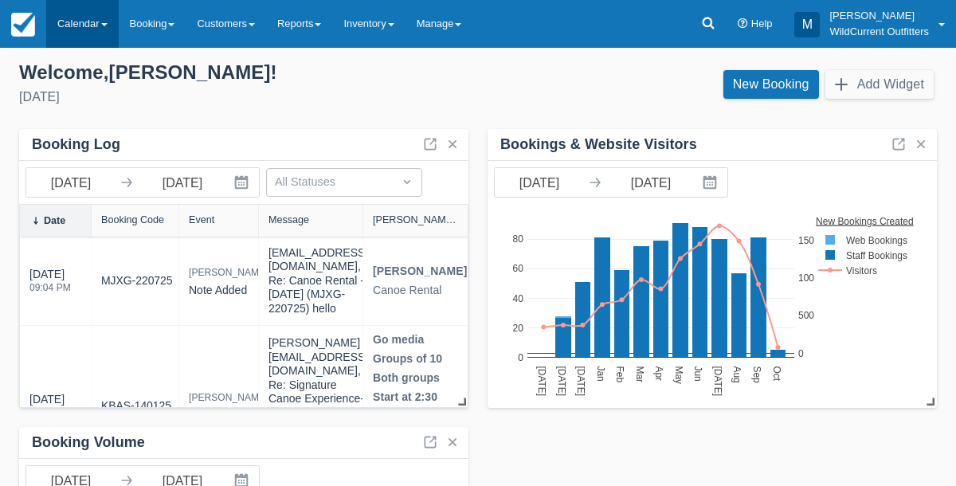
click at [68, 38] on link "Calendar" at bounding box center [82, 24] width 72 height 48
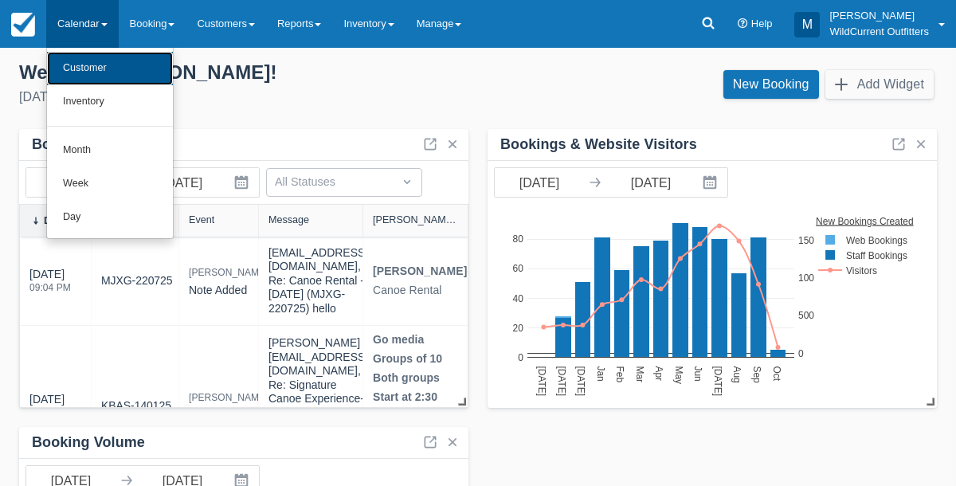
click at [68, 67] on link "Customer" at bounding box center [110, 68] width 126 height 33
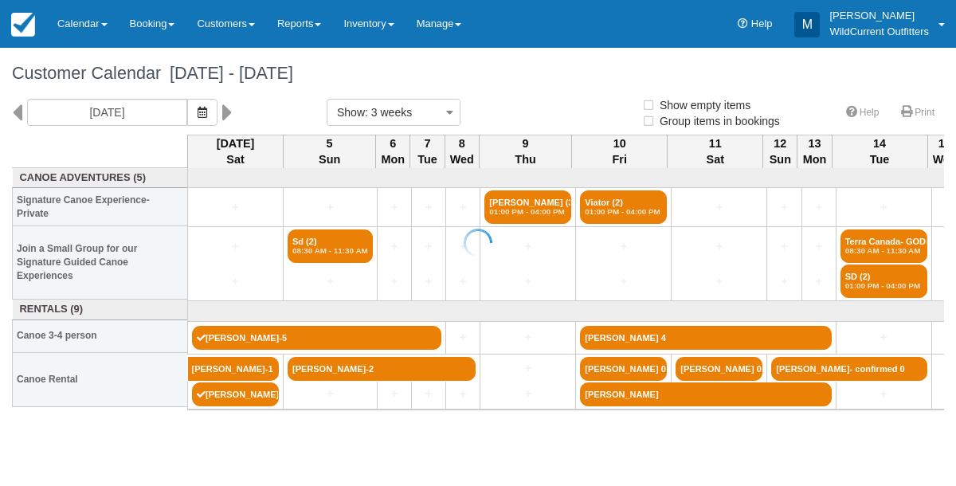
select select
click at [18, 109] on icon at bounding box center [17, 112] width 10 height 27
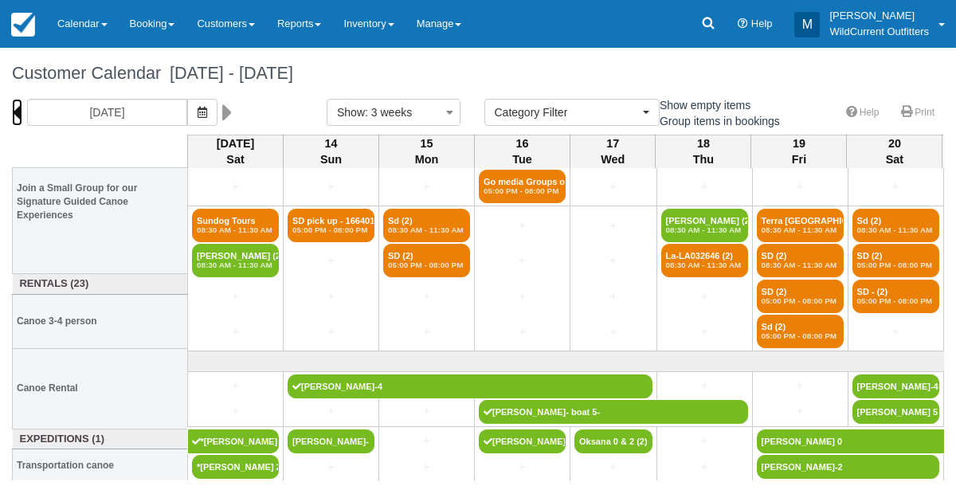
scroll to position [168, 0]
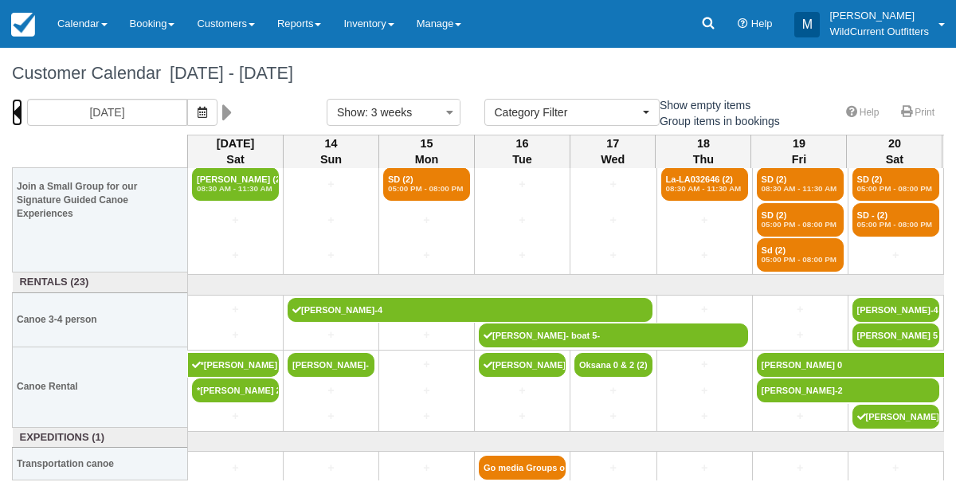
click at [21, 113] on icon at bounding box center [17, 112] width 10 height 27
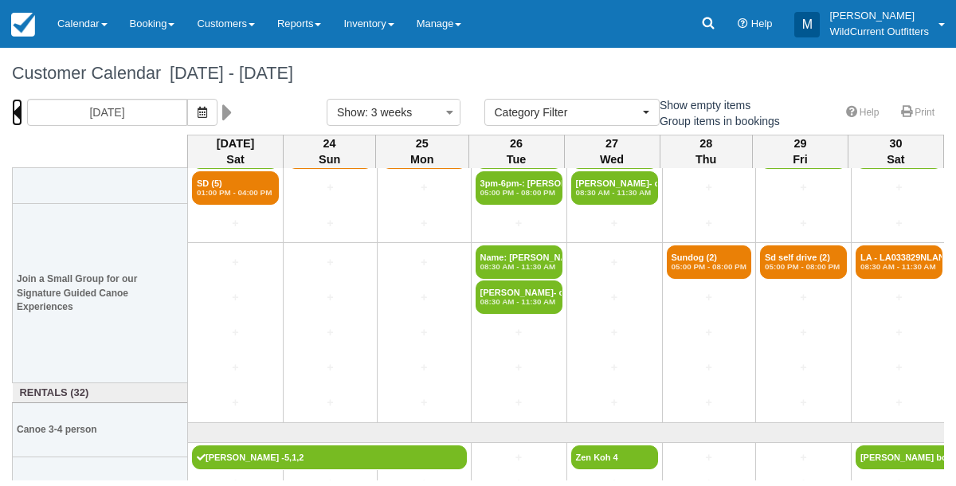
scroll to position [176, 0]
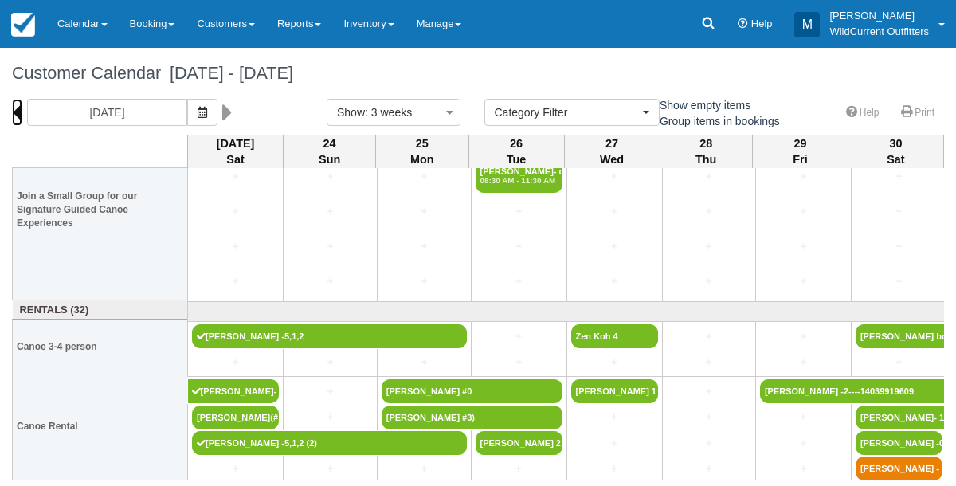
click at [21, 108] on icon at bounding box center [17, 112] width 10 height 27
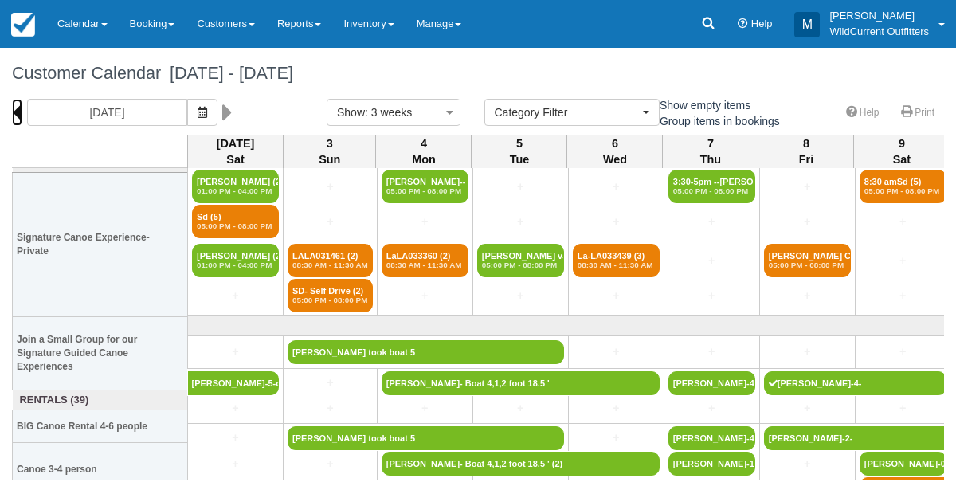
scroll to position [138, 0]
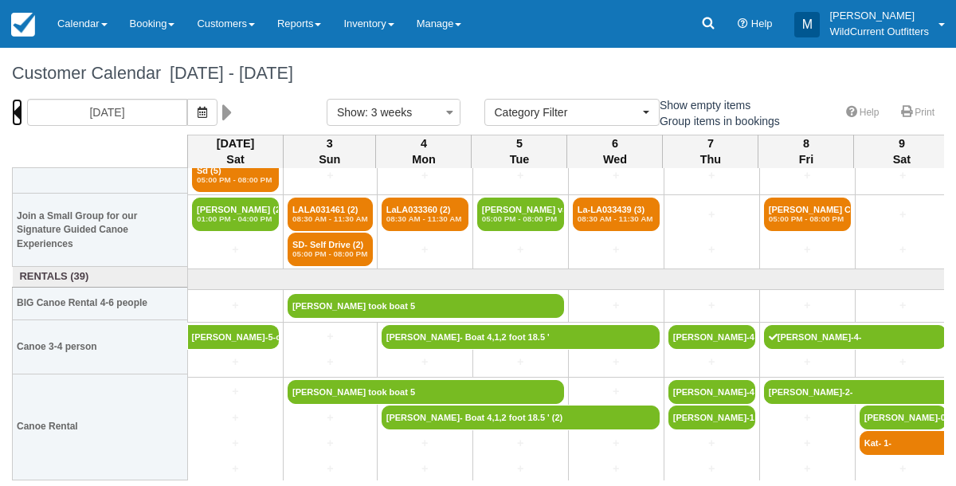
click at [17, 106] on icon at bounding box center [17, 112] width 10 height 27
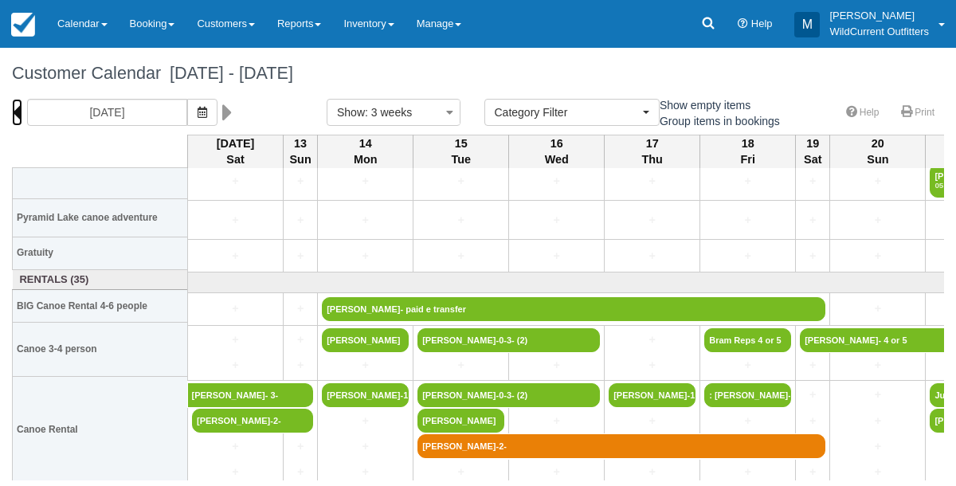
scroll to position [245, 0]
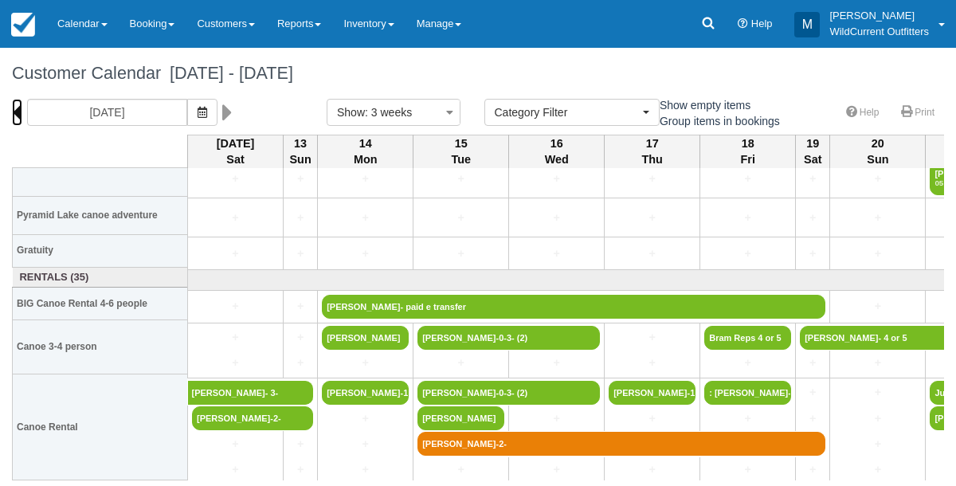
click at [18, 116] on icon at bounding box center [17, 112] width 10 height 27
type input "06/21/25"
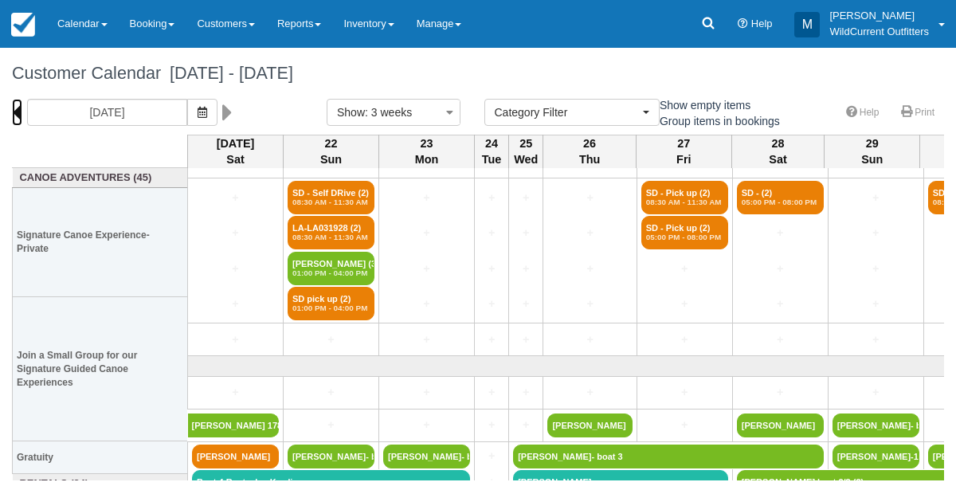
scroll to position [185, 0]
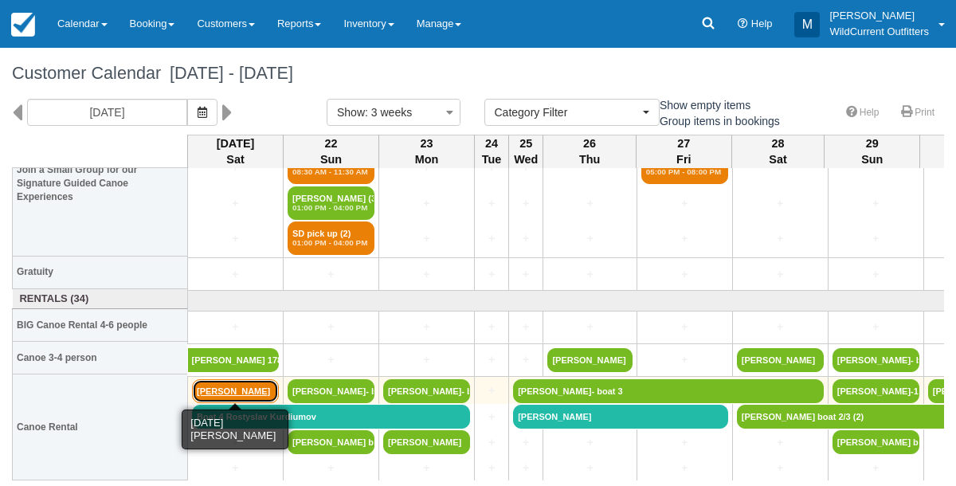
click at [225, 385] on link "Ethan Spiteri-Baker" at bounding box center [235, 391] width 87 height 24
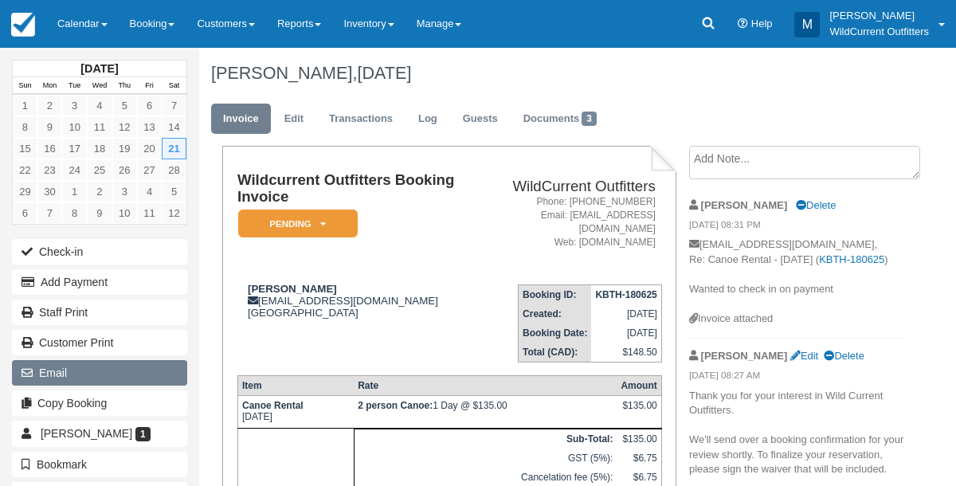
click at [57, 360] on button "Email" at bounding box center [99, 372] width 175 height 25
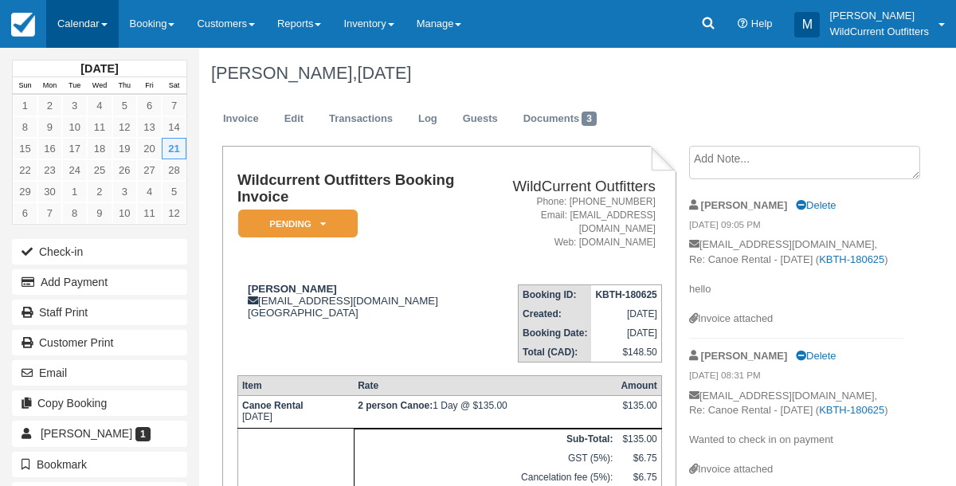
click at [70, 16] on link "Calendar" at bounding box center [82, 24] width 72 height 48
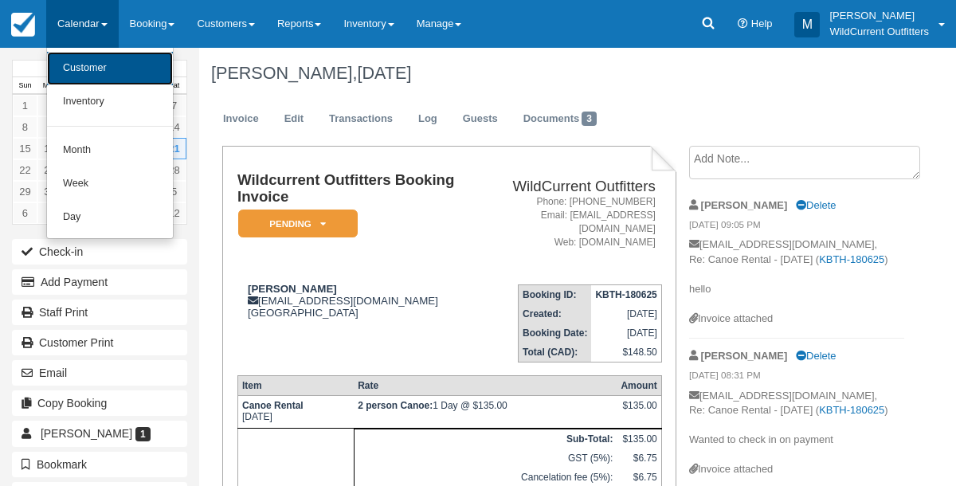
click at [81, 57] on link "Customer" at bounding box center [110, 68] width 126 height 33
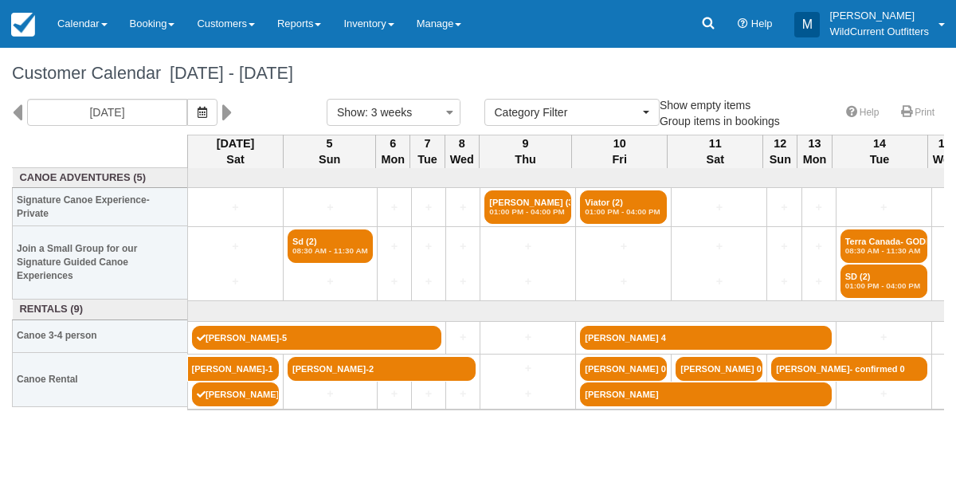
select select
click at [21, 107] on icon at bounding box center [17, 112] width 10 height 27
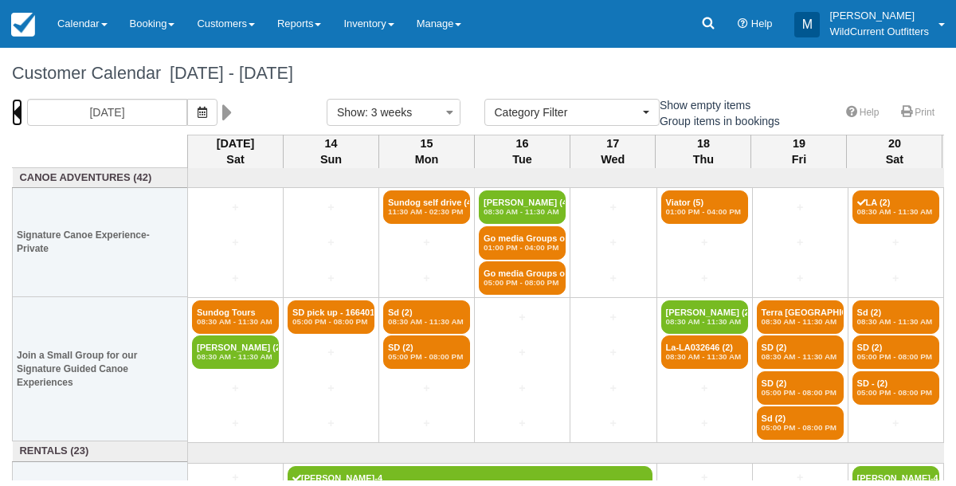
click at [21, 107] on icon at bounding box center [17, 112] width 10 height 27
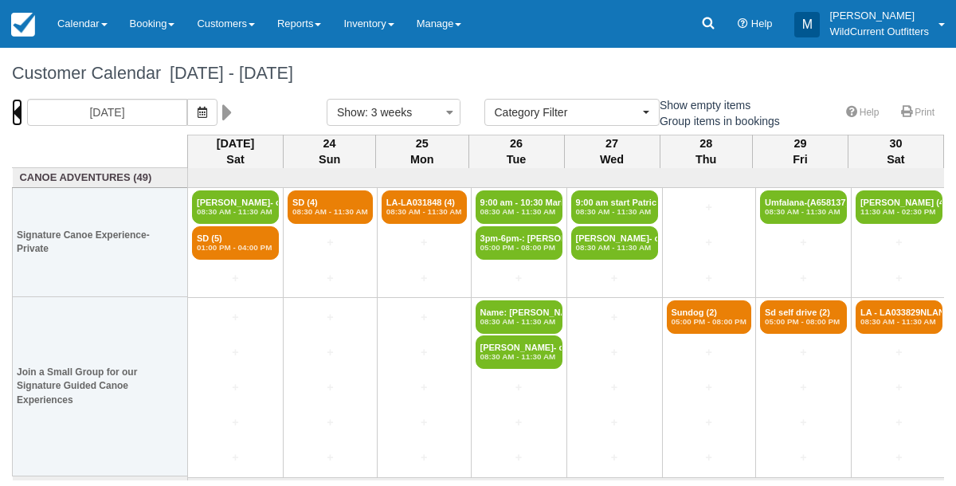
click at [21, 107] on icon at bounding box center [17, 112] width 10 height 27
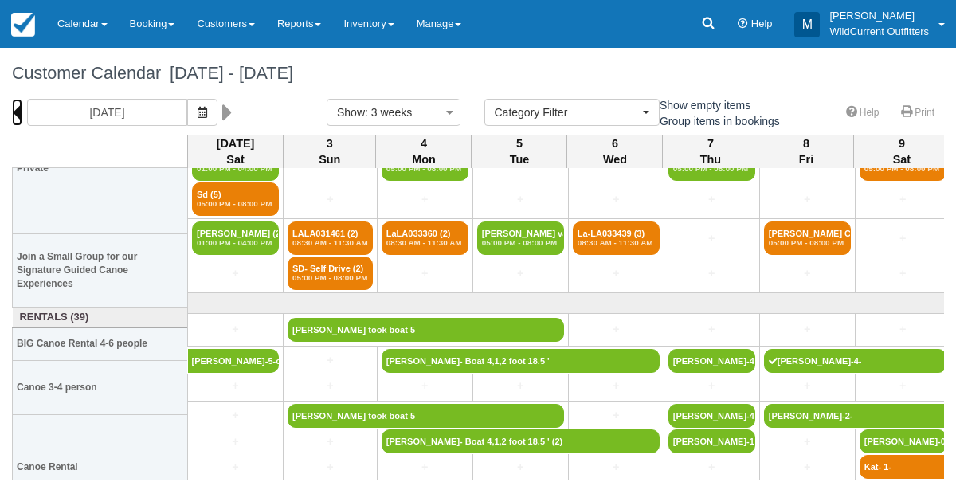
scroll to position [138, 0]
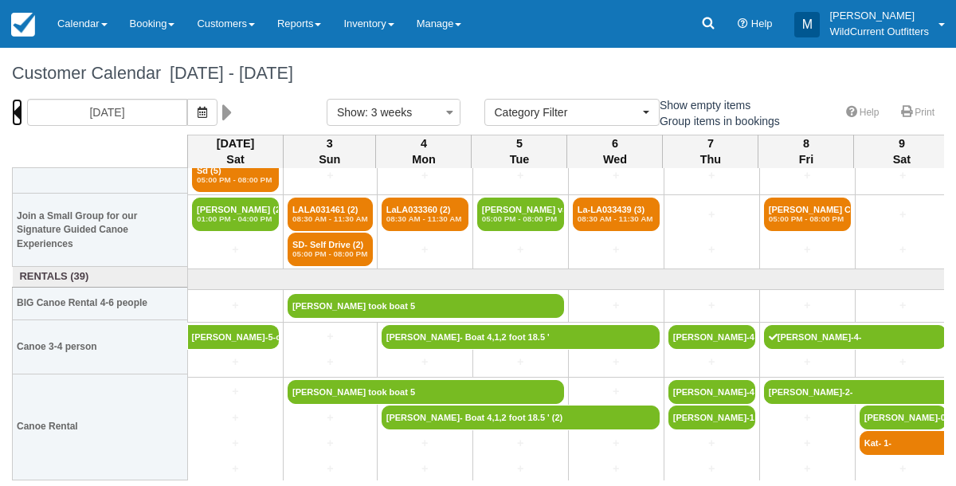
click at [21, 108] on icon at bounding box center [17, 112] width 10 height 27
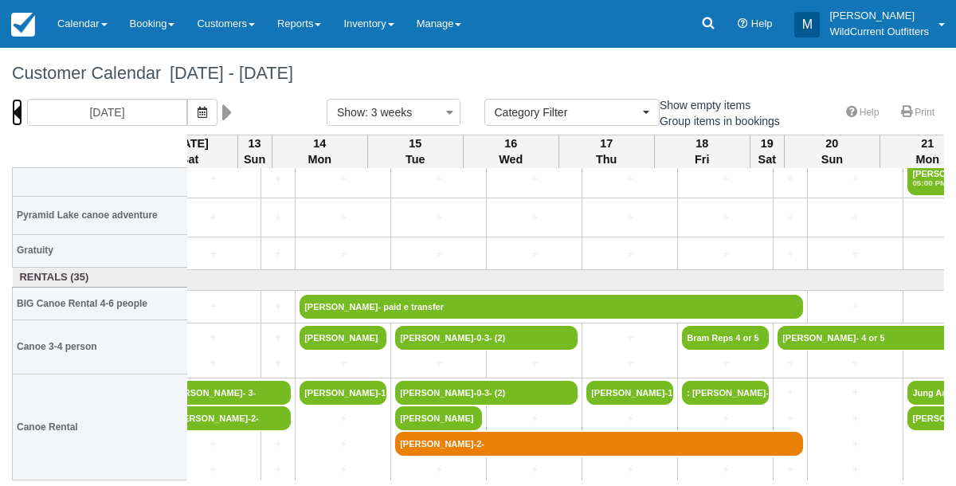
scroll to position [245, 0]
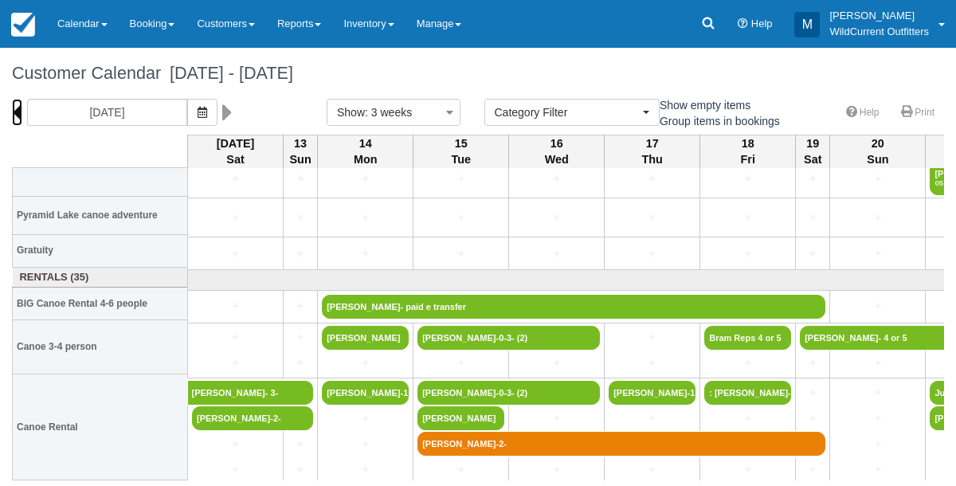
click at [19, 107] on icon at bounding box center [17, 112] width 10 height 27
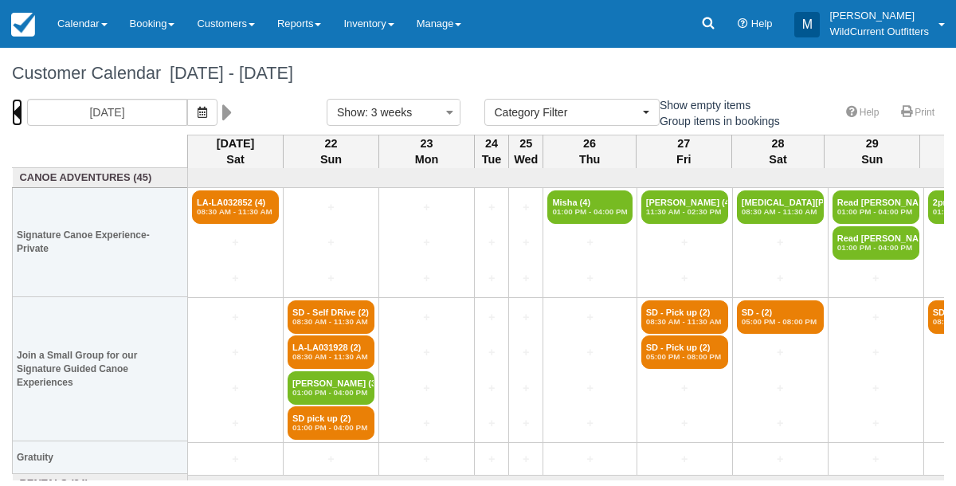
click at [18, 105] on icon at bounding box center [17, 112] width 10 height 27
type input "05/31/25"
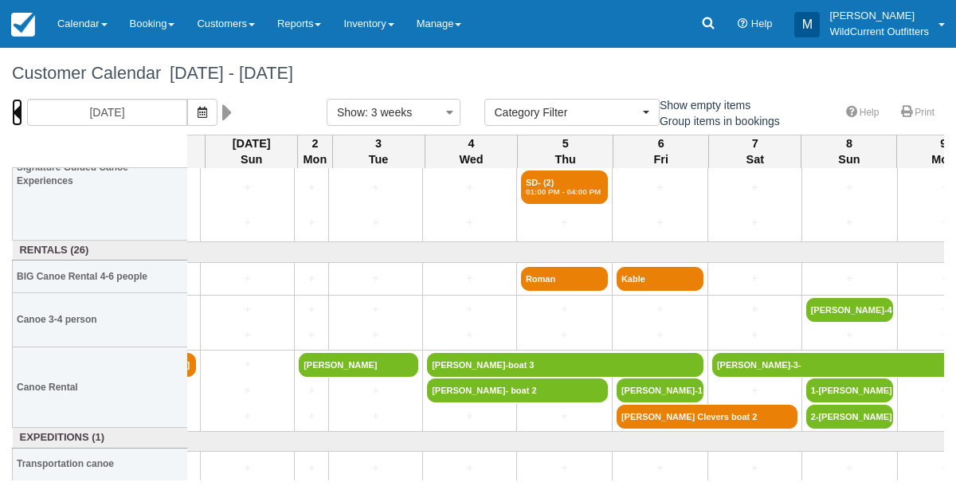
scroll to position [165, 74]
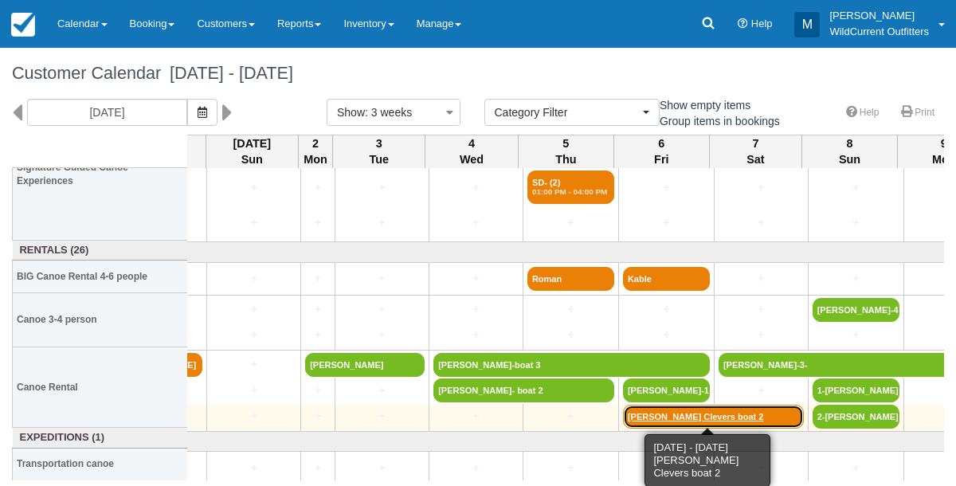
click at [658, 409] on link "Thibo Clevers boat 2" at bounding box center [713, 417] width 181 height 24
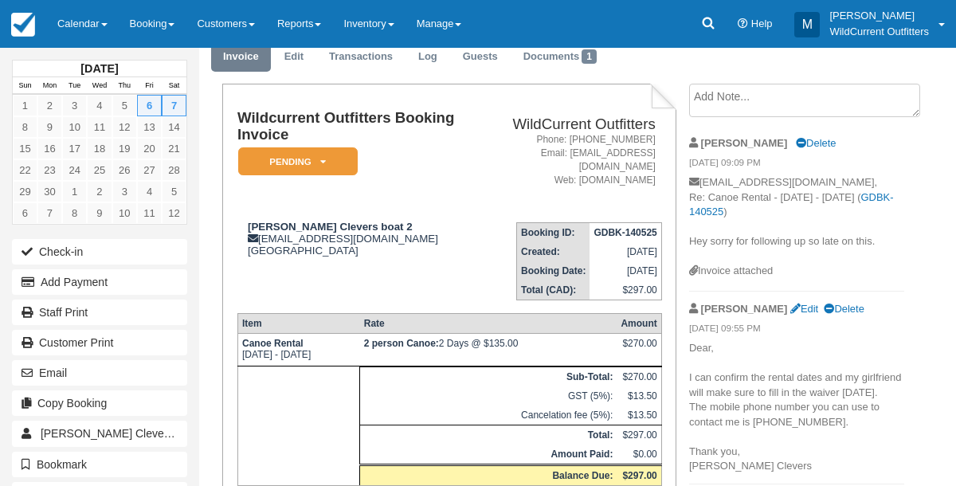
scroll to position [58, 0]
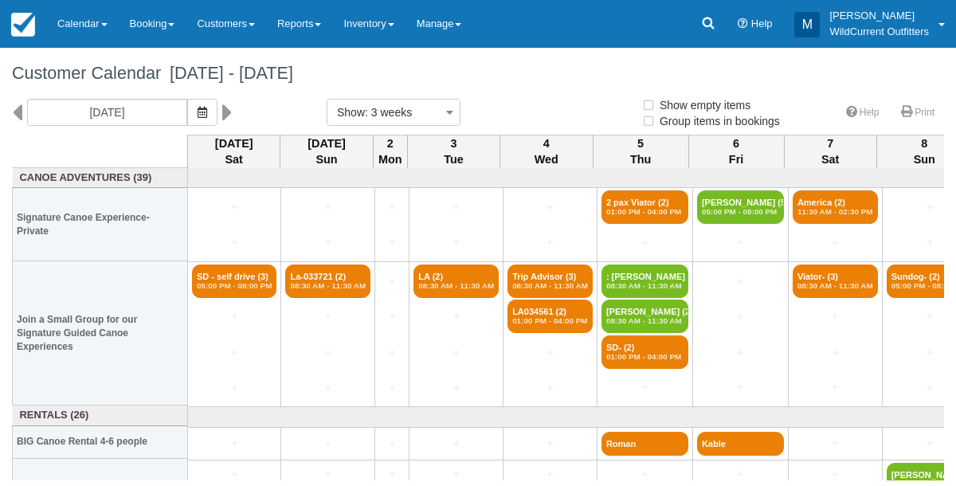
select select
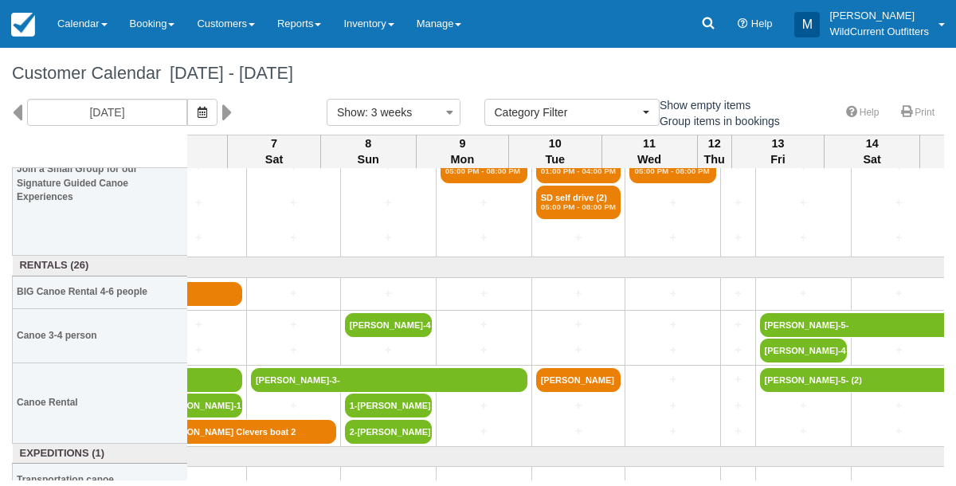
scroll to position [150, 566]
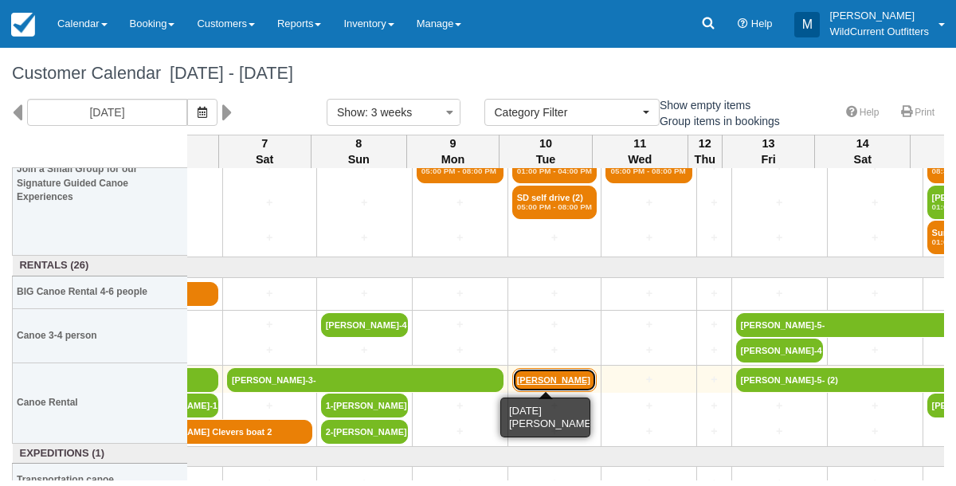
click at [540, 382] on link "[PERSON_NAME]" at bounding box center [554, 380] width 85 height 24
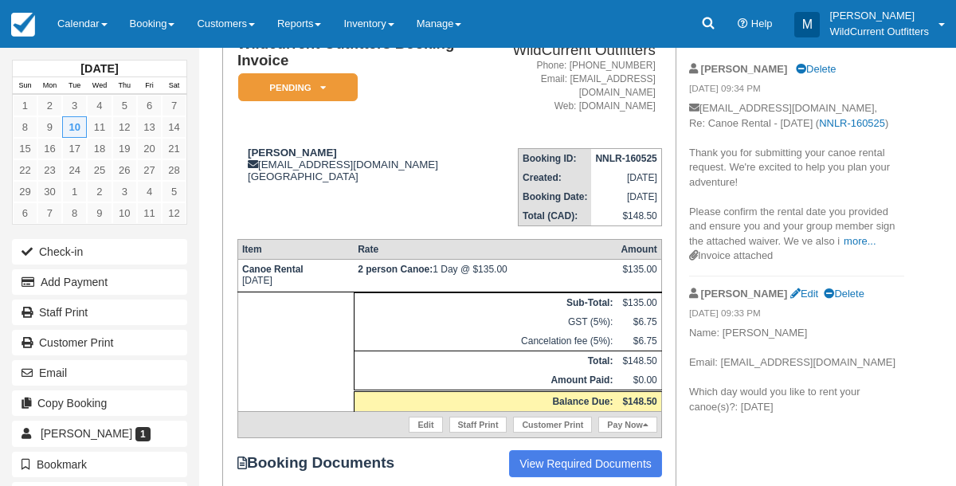
scroll to position [132, 0]
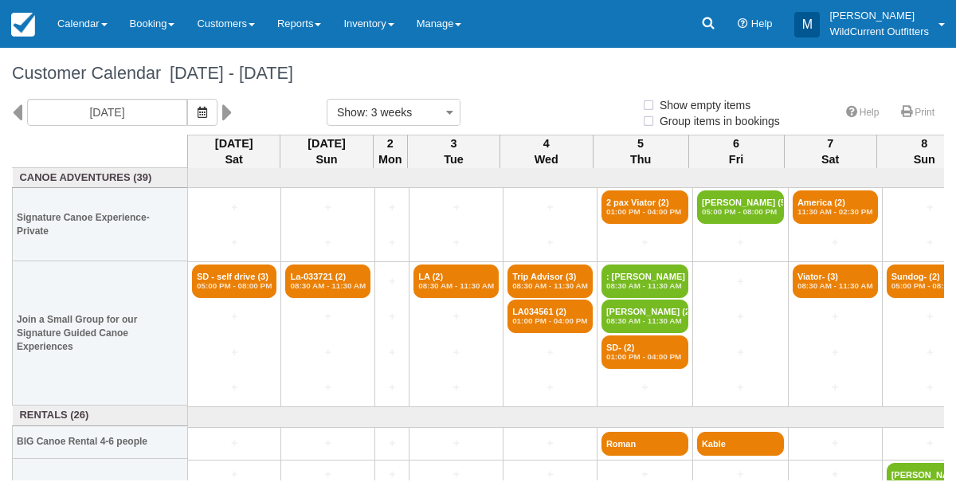
select select
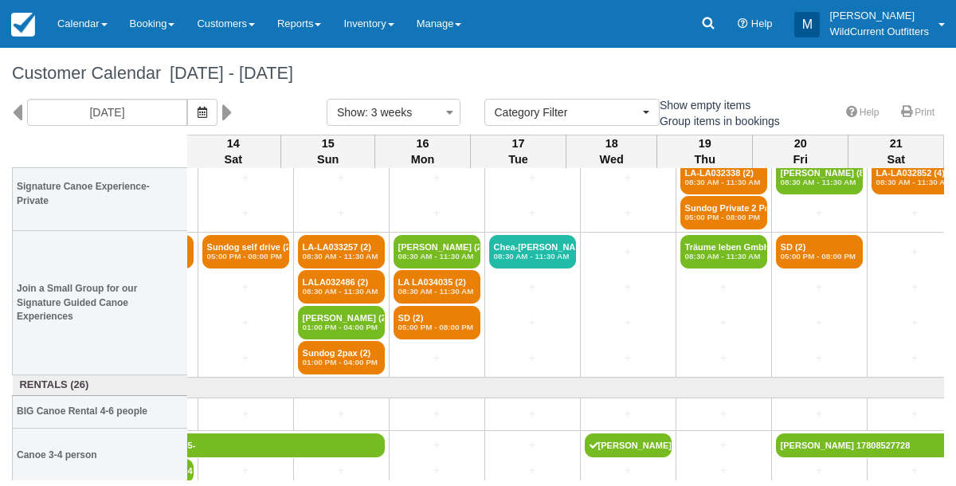
scroll to position [0, 1195]
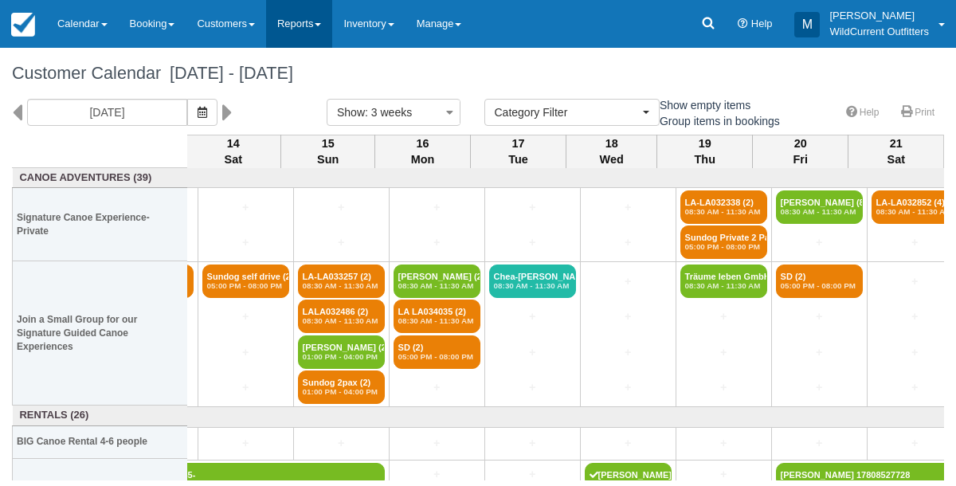
click at [331, 19] on link "Reports" at bounding box center [299, 24] width 66 height 48
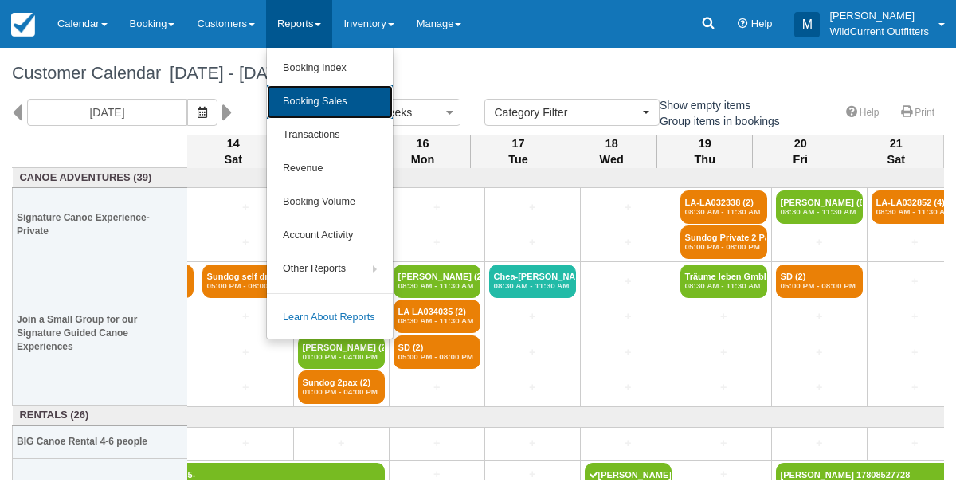
click at [319, 93] on link "Booking Sales" at bounding box center [330, 101] width 126 height 33
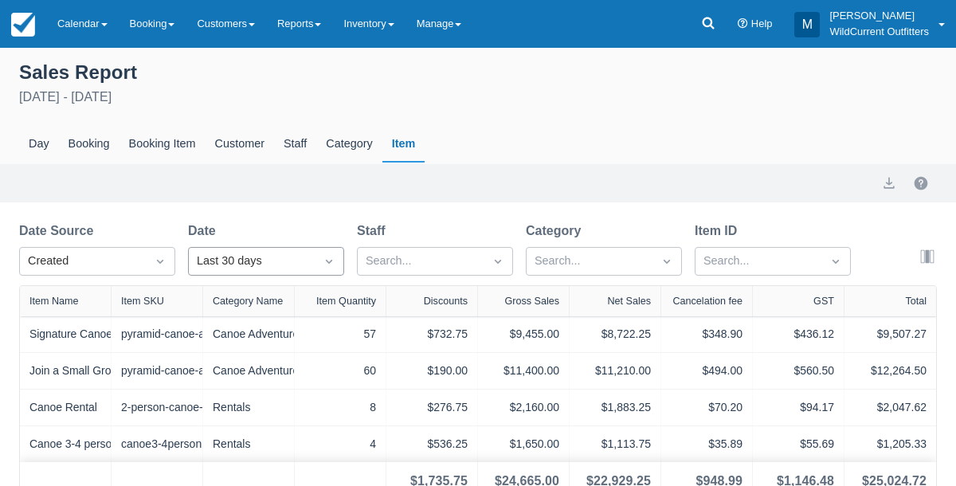
click at [327, 256] on icon "Dropdown icon" at bounding box center [329, 261] width 16 height 16
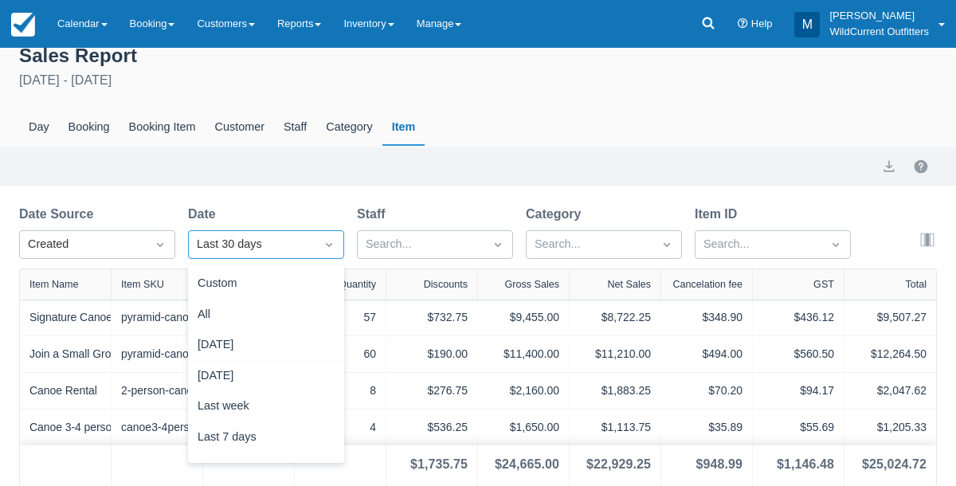
scroll to position [18, 0]
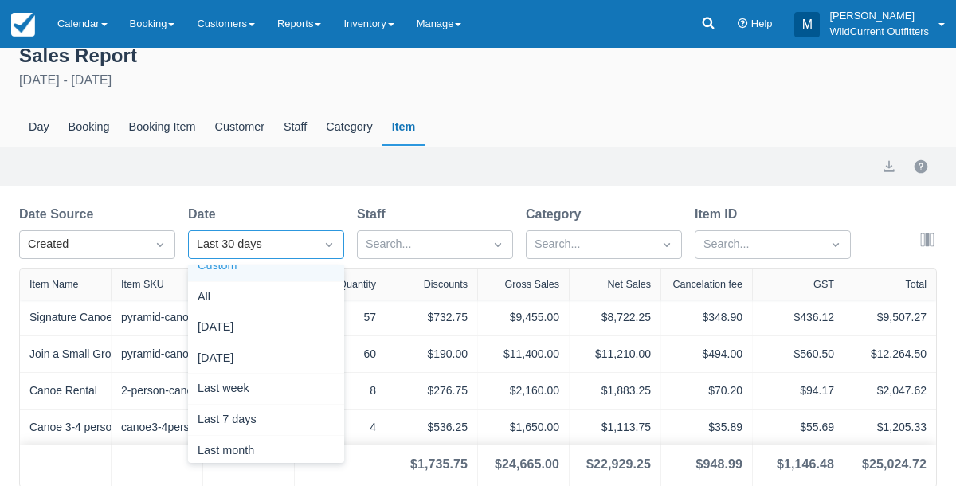
click at [278, 264] on div "Custom" at bounding box center [266, 266] width 156 height 31
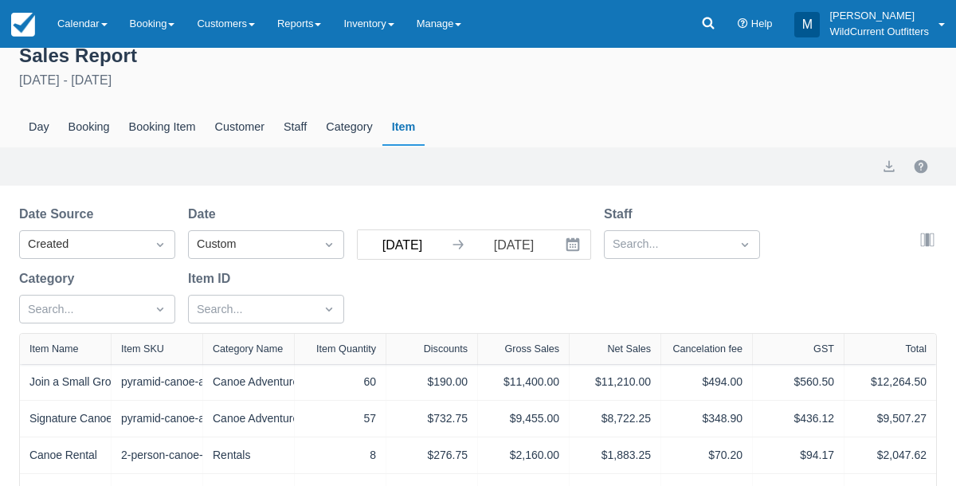
click at [382, 245] on input "[DATE]" at bounding box center [402, 244] width 89 height 29
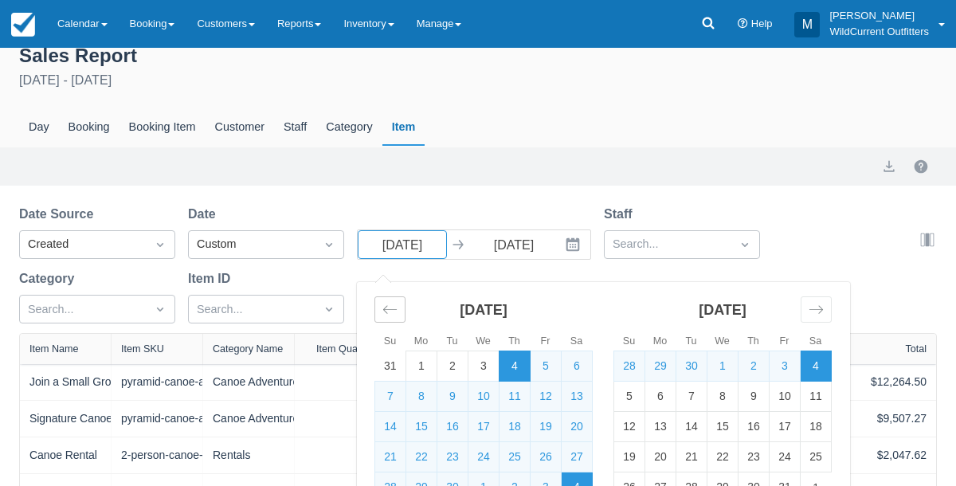
click at [384, 303] on icon "Move backward to switch to the previous month." at bounding box center [389, 309] width 15 height 15
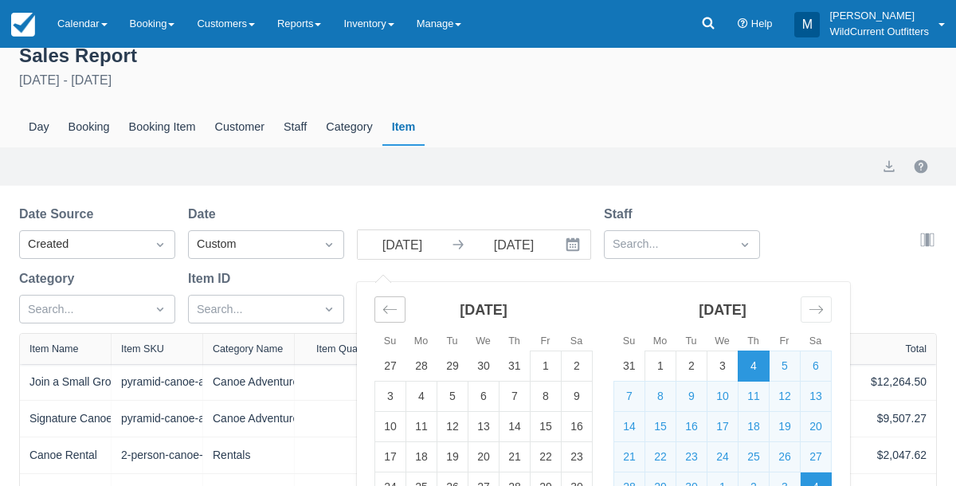
click at [384, 303] on icon "Move backward to switch to the previous month." at bounding box center [389, 309] width 15 height 15
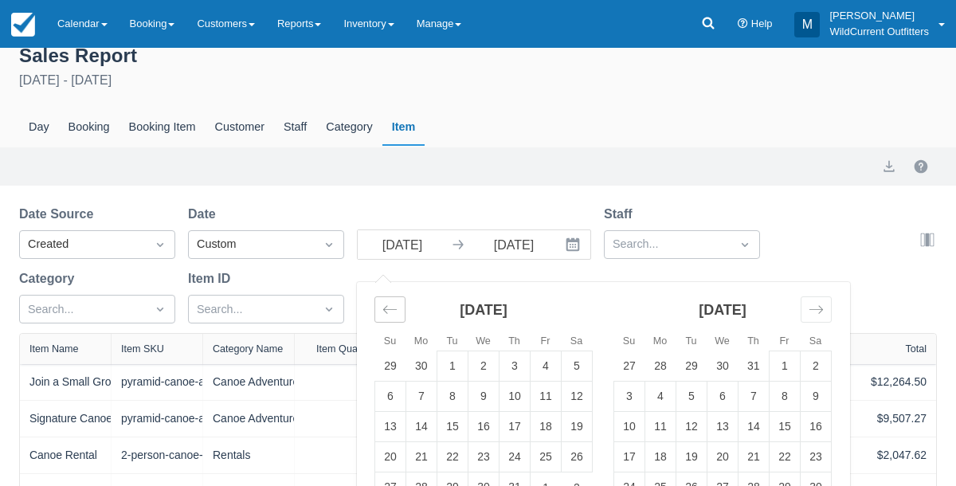
click at [384, 303] on icon "Move backward to switch to the previous month." at bounding box center [389, 309] width 15 height 15
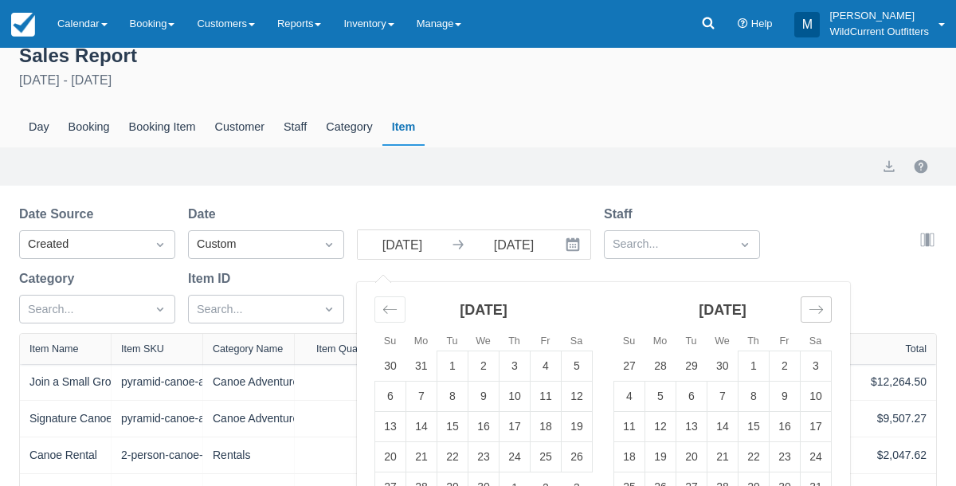
click at [811, 307] on icon "Move forward to switch to the next month." at bounding box center [816, 309] width 15 height 15
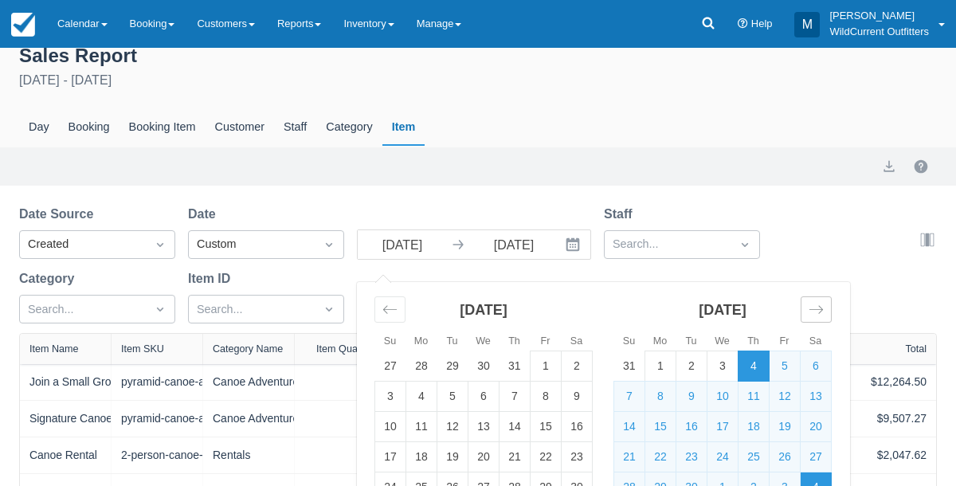
click at [811, 307] on icon "Move forward to switch to the next month." at bounding box center [816, 309] width 15 height 15
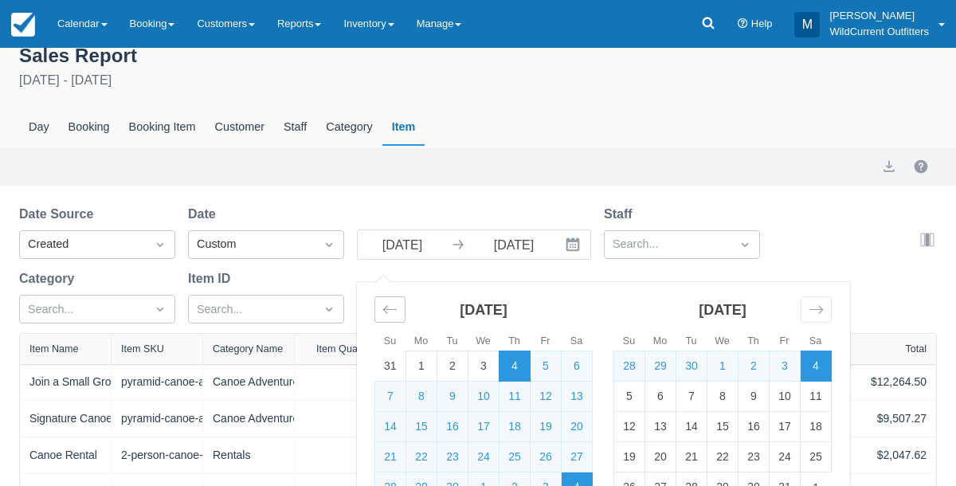
click at [384, 305] on icon "Move backward to switch to the previous month." at bounding box center [389, 309] width 15 height 15
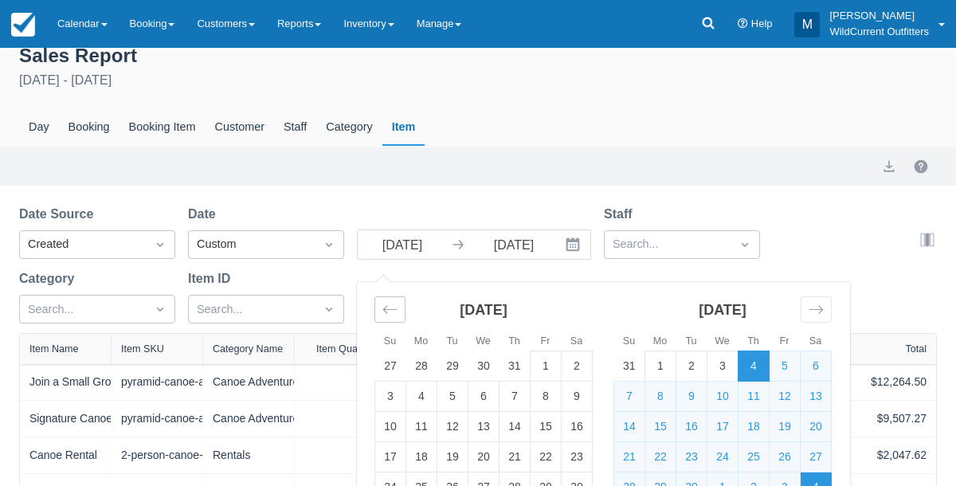
click at [384, 305] on icon "Move backward to switch to the previous month." at bounding box center [389, 309] width 15 height 15
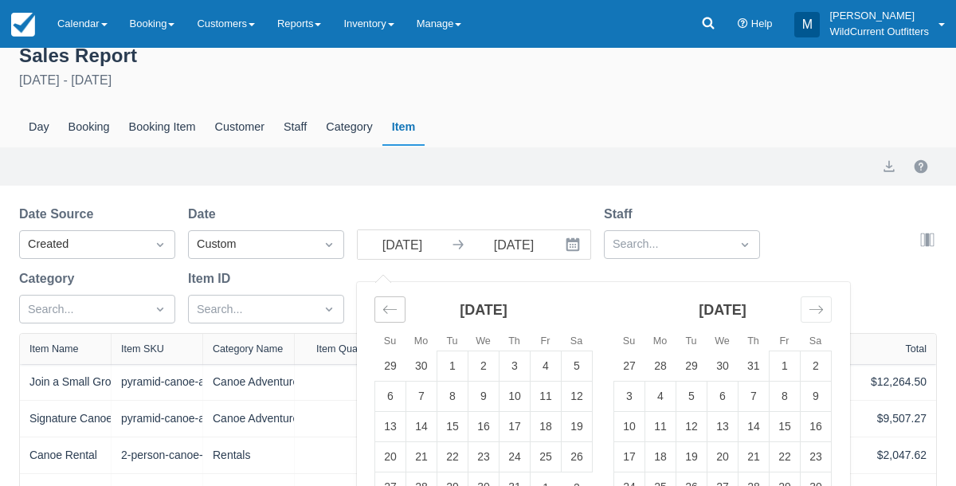
click at [384, 305] on icon "Move backward to switch to the previous month." at bounding box center [389, 309] width 15 height 15
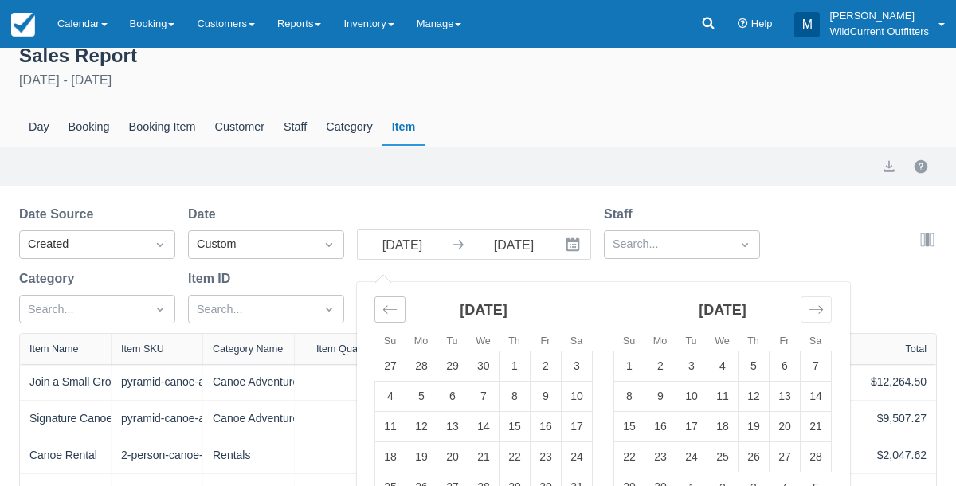
click at [384, 305] on icon "Move backward to switch to the previous month." at bounding box center [389, 309] width 15 height 15
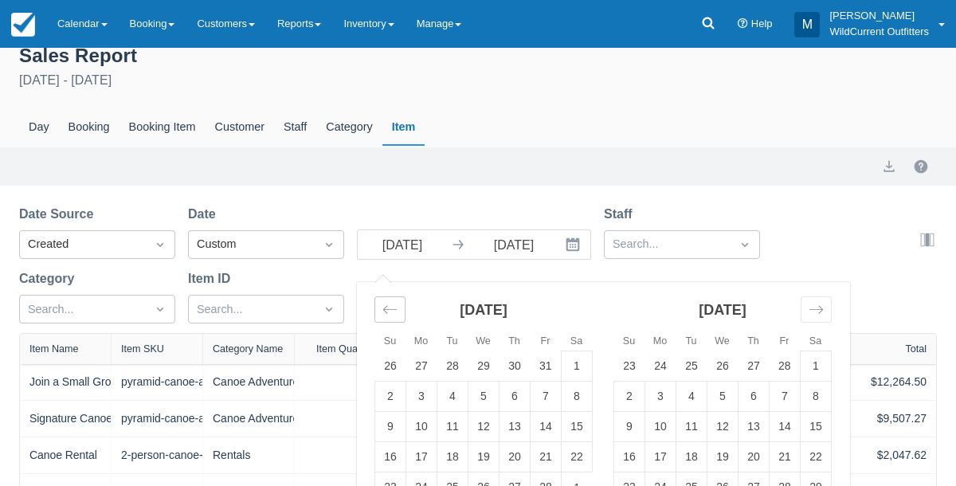
click at [384, 305] on icon "Move backward to switch to the previous month." at bounding box center [389, 309] width 15 height 15
click at [386, 305] on icon "Move backward to switch to the previous month." at bounding box center [389, 309] width 15 height 15
click at [546, 357] on td "1" at bounding box center [546, 366] width 31 height 30
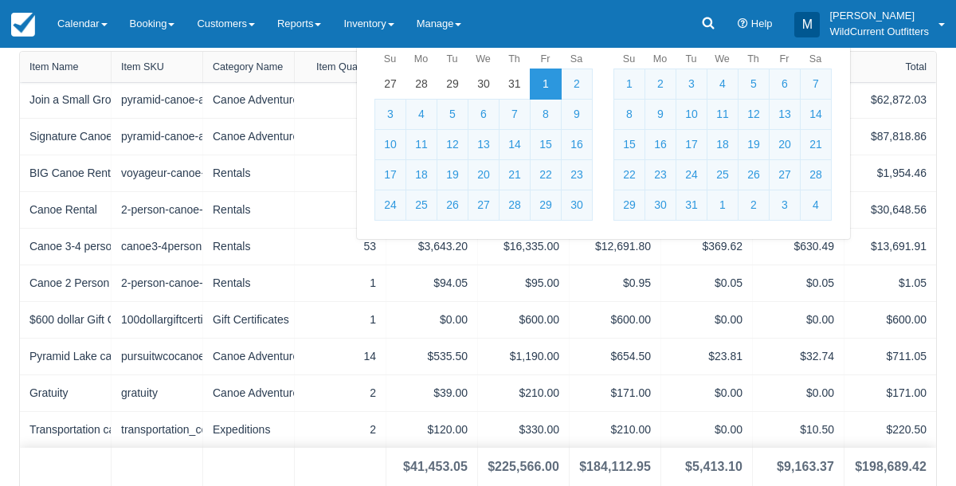
scroll to position [300, 0]
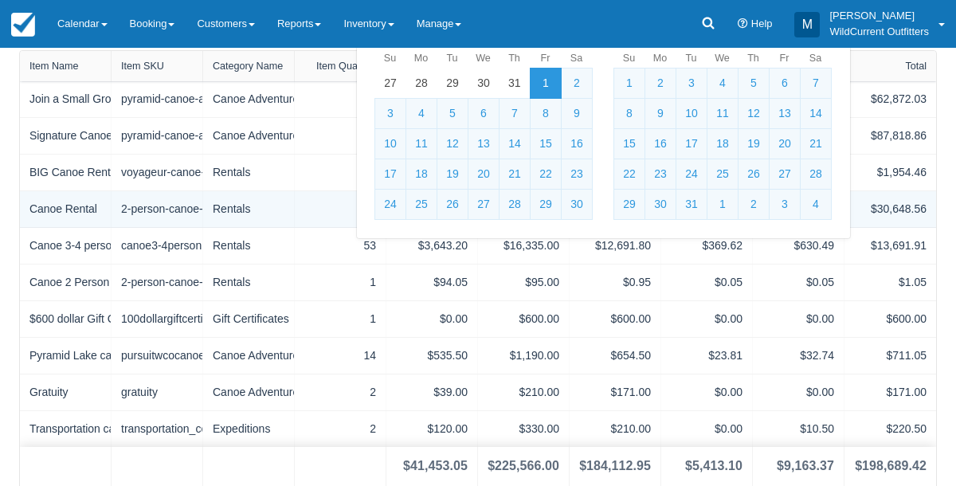
click at [346, 213] on div "143" at bounding box center [340, 209] width 72 height 17
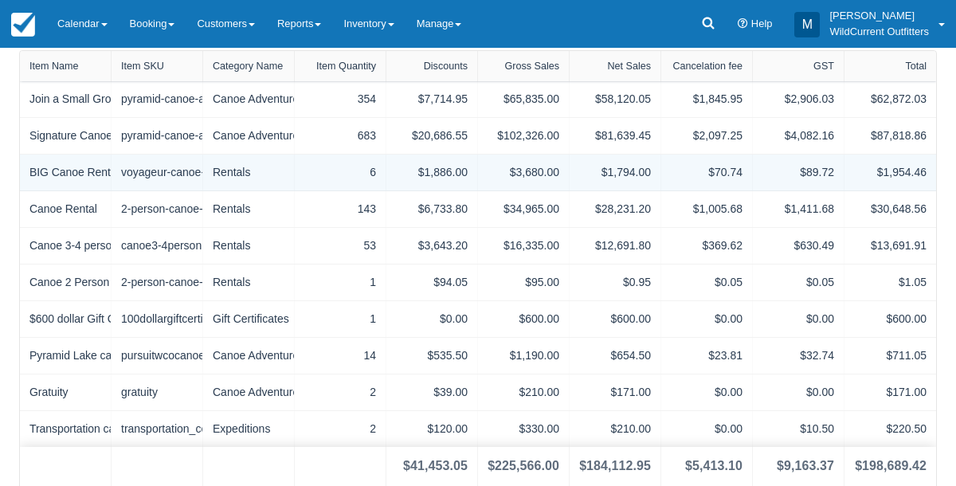
click at [924, 182] on div "$1,954.46" at bounding box center [890, 173] width 92 height 36
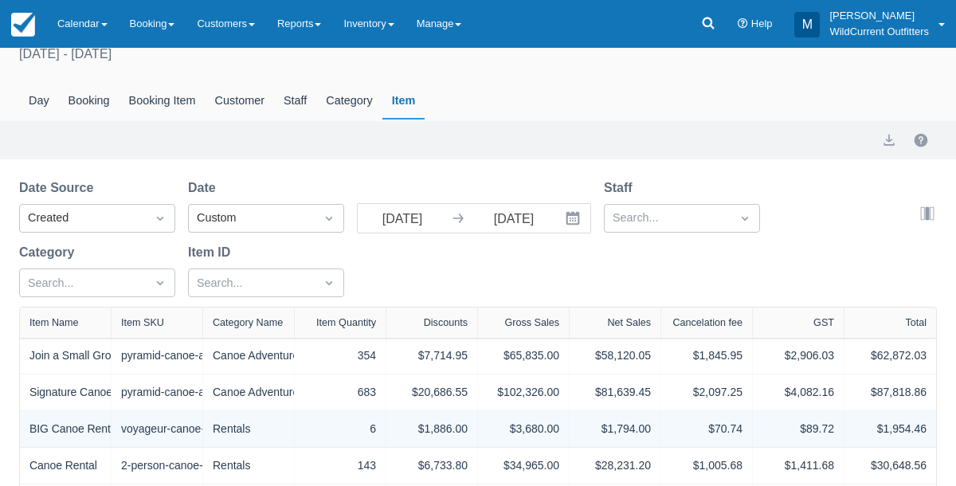
scroll to position [37, 0]
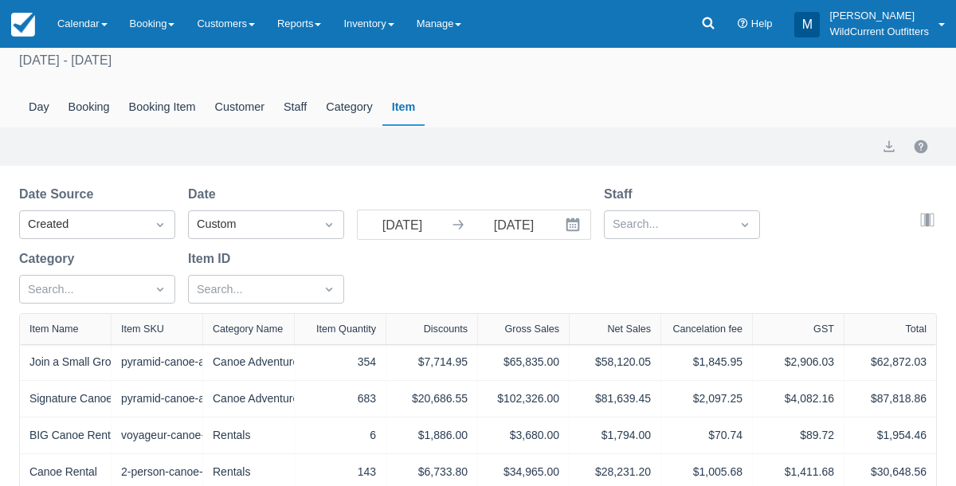
click at [460, 221] on icon at bounding box center [458, 225] width 16 height 16
click at [458, 223] on icon at bounding box center [458, 225] width 16 height 16
click at [439, 221] on input "[DATE]" at bounding box center [402, 224] width 89 height 29
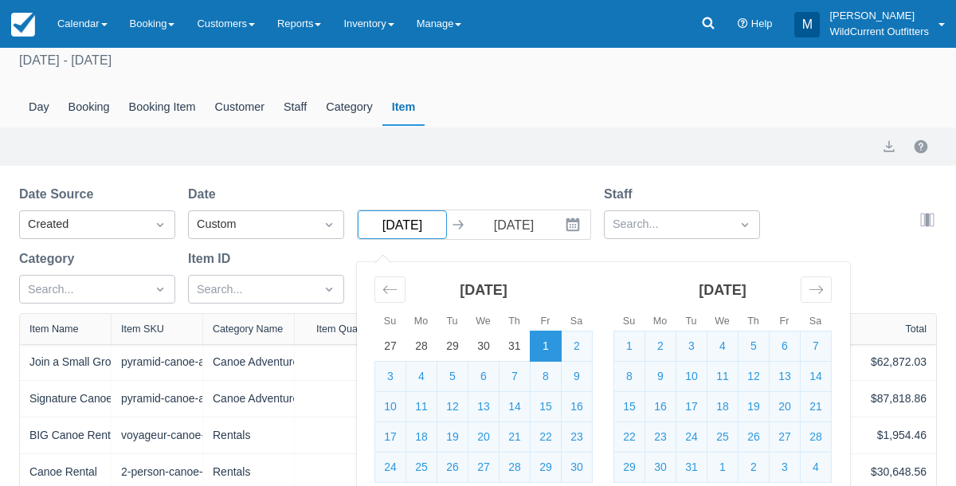
type input "[DATE]"
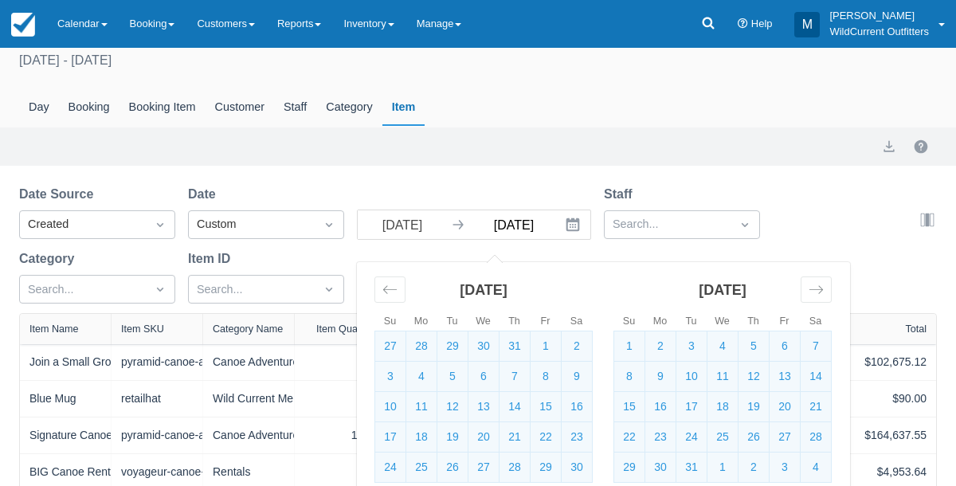
click at [542, 221] on input "[DATE]" at bounding box center [513, 224] width 89 height 29
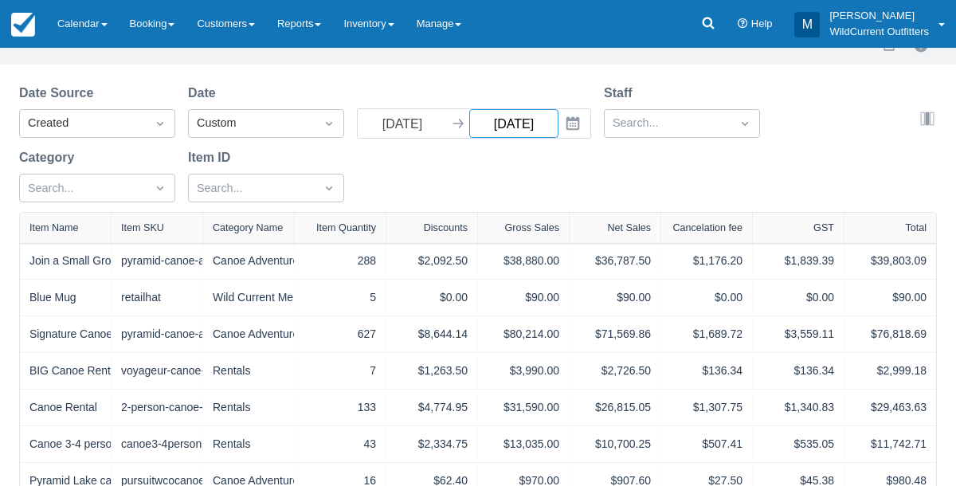
scroll to position [136, 0]
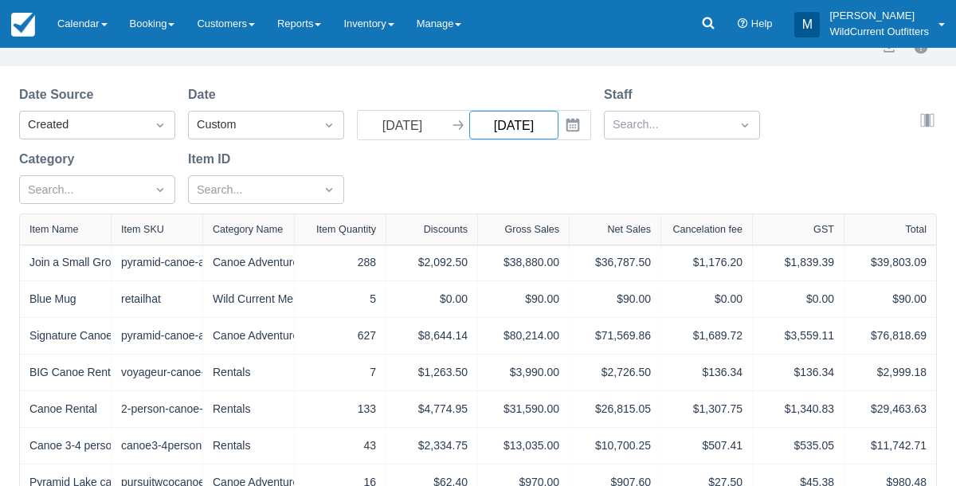
type input "[DATE]"
click at [547, 191] on div "Date Source Created Date Custom [DATE] Navigate forward to interact with the ca…" at bounding box center [468, 149] width 899 height 128
click at [430, 131] on input "[DATE]" at bounding box center [402, 125] width 89 height 29
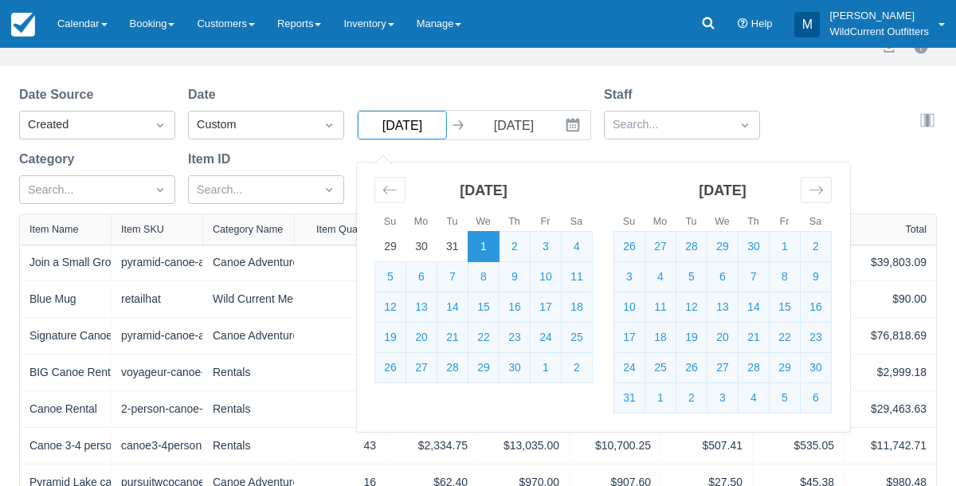
type input "[DATE]"
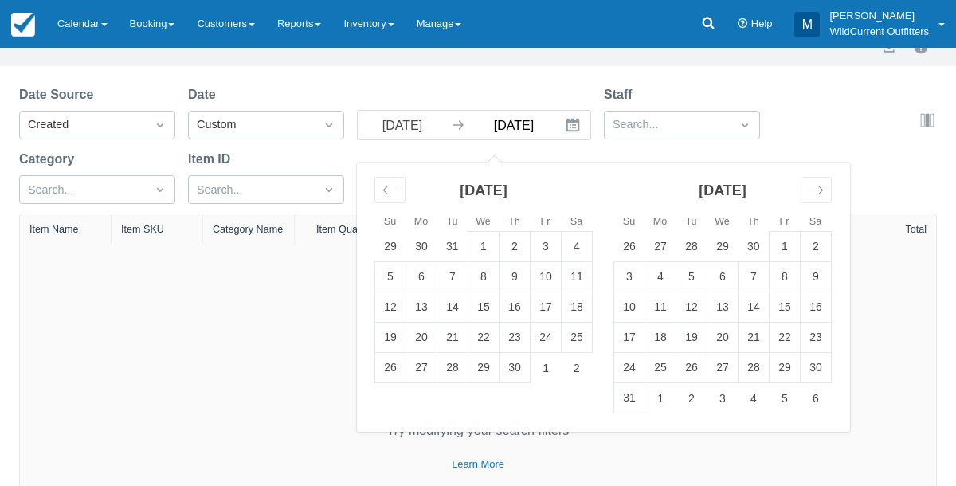
click at [541, 124] on input "[DATE]" at bounding box center [513, 125] width 89 height 29
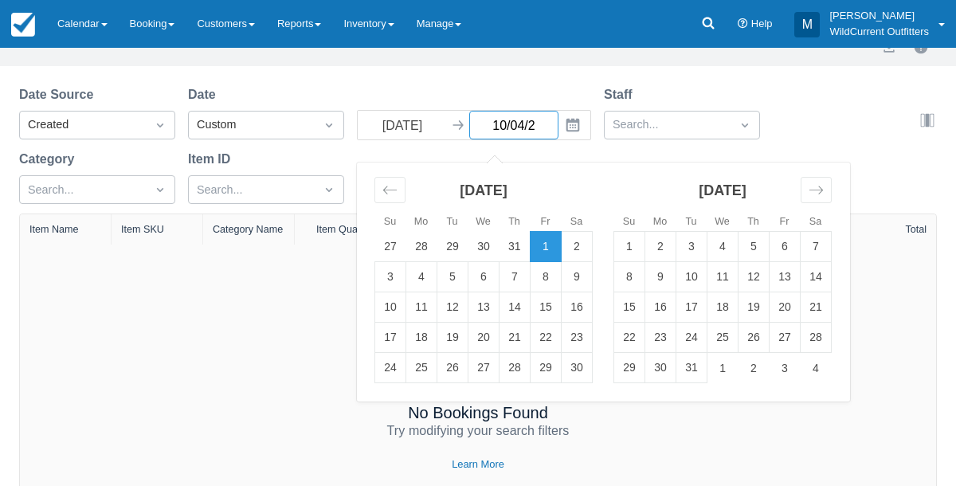
type input "[DATE]"
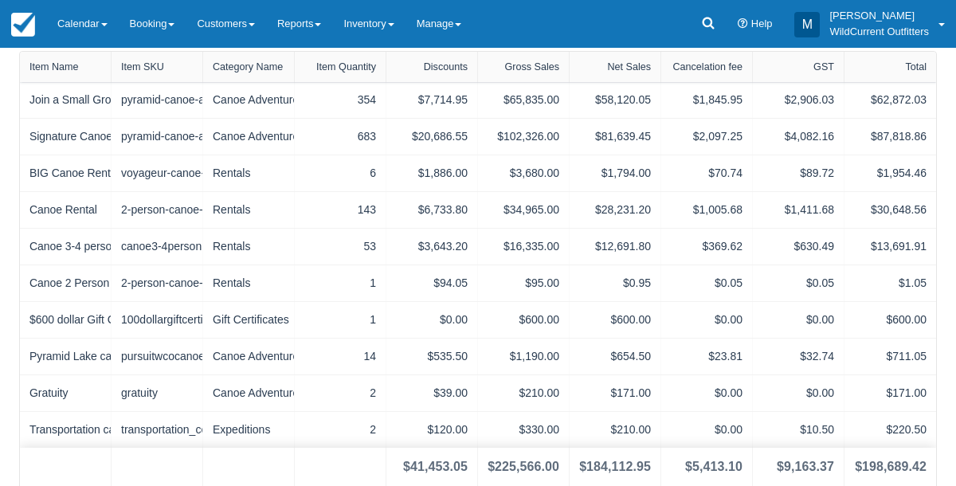
scroll to position [300, 0]
